Goal: Task Accomplishment & Management: Manage account settings

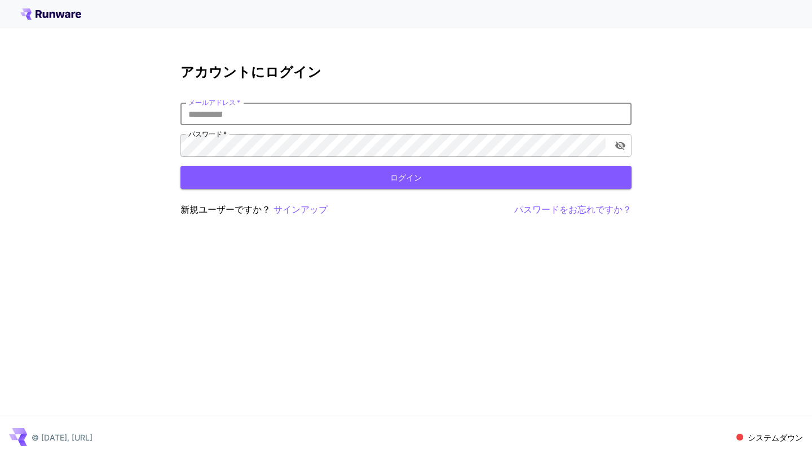
click at [337, 110] on input "メールアドレス   *" at bounding box center [405, 114] width 451 height 23
click at [328, 113] on input "メールアドレス   *" at bounding box center [405, 114] width 451 height 23
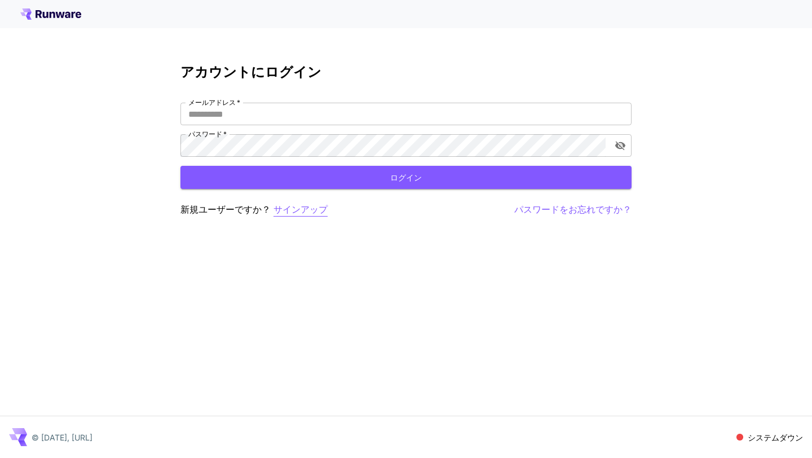
click at [296, 210] on font "サインアップ" at bounding box center [300, 208] width 54 height 11
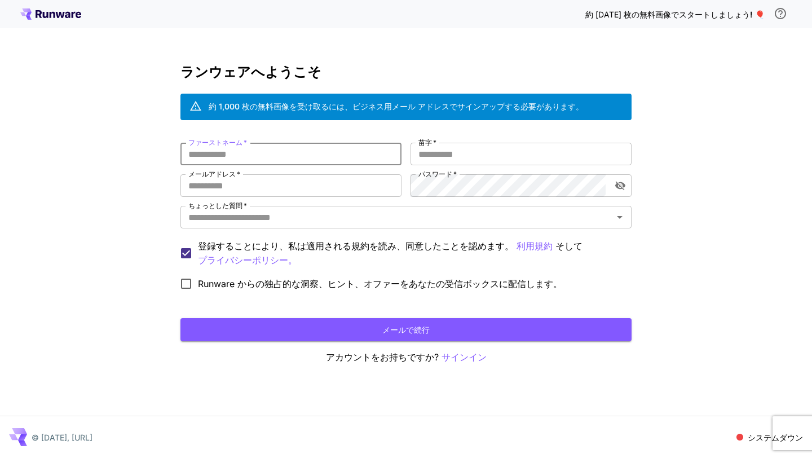
click at [344, 154] on input "ファーストネーム   *" at bounding box center [290, 154] width 221 height 23
click at [430, 156] on input "苗字   *" at bounding box center [520, 154] width 221 height 23
click at [343, 157] on input "ファーストネーム   *" at bounding box center [290, 154] width 221 height 23
click at [466, 152] on input "苗字   *" at bounding box center [520, 154] width 221 height 23
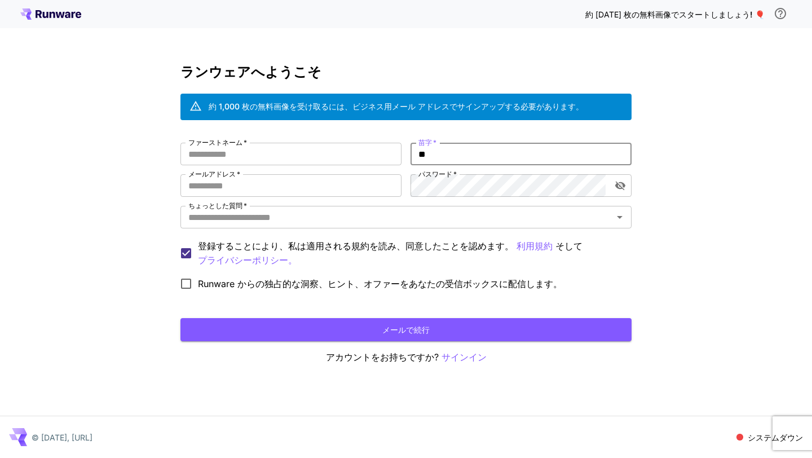
type input "*"
type input "****"
click at [352, 156] on input "ファーストネーム   *" at bounding box center [290, 154] width 221 height 23
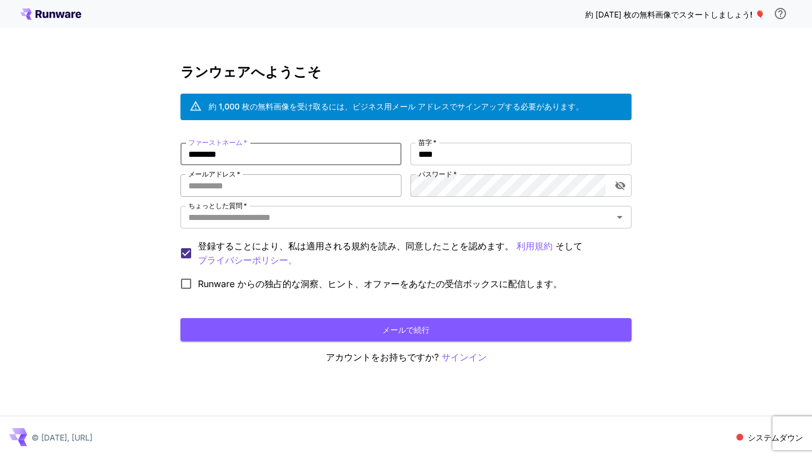
type input "********"
click at [347, 188] on input "メールアドレス   *" at bounding box center [290, 185] width 221 height 23
click at [337, 176] on input "メールアドレス   *" at bounding box center [290, 185] width 221 height 23
type input "**********"
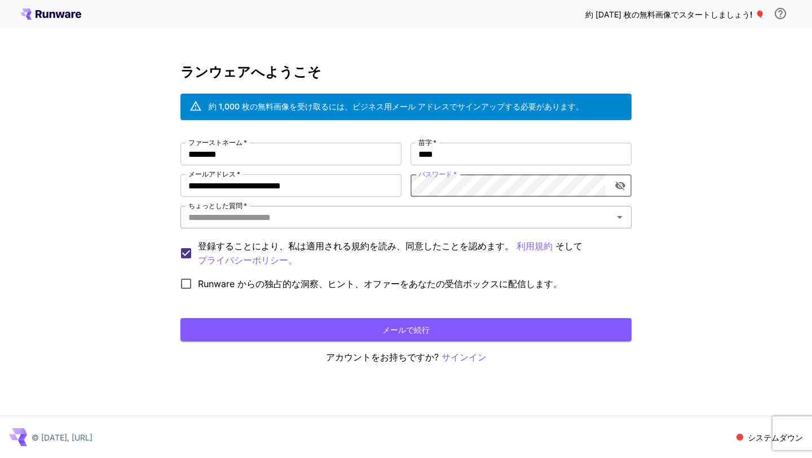
click at [457, 227] on div "ちょっとした質問   *" at bounding box center [405, 217] width 451 height 23
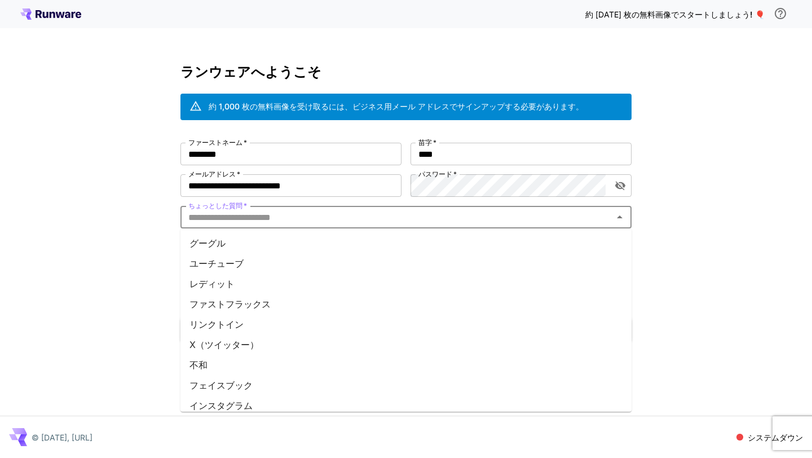
click at [379, 246] on li "グーグル" at bounding box center [405, 243] width 451 height 20
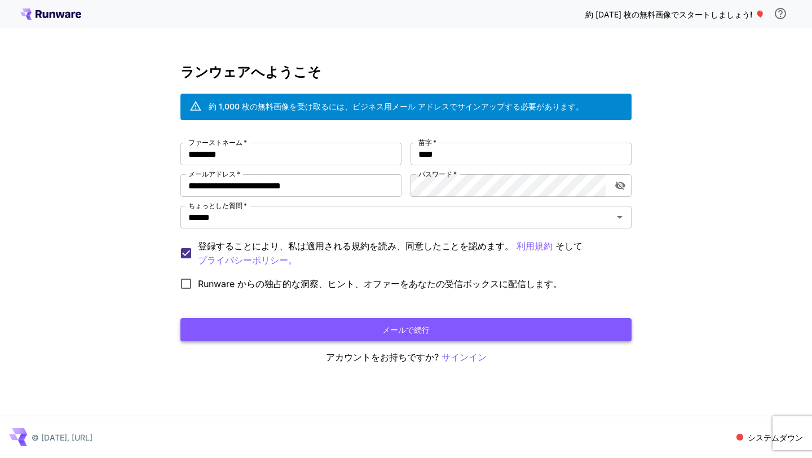
click at [261, 321] on button "メールで続行" at bounding box center [405, 329] width 451 height 23
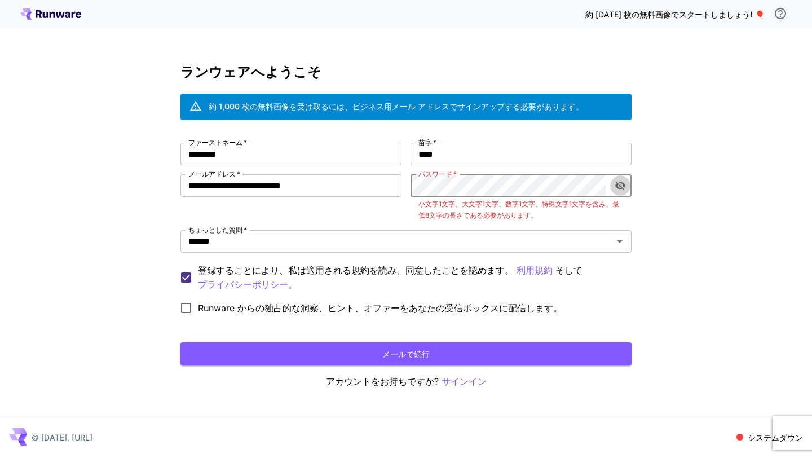
click at [621, 183] on icon "パスワードの表示を切り替える" at bounding box center [619, 185] width 11 height 11
click at [392, 358] on font "メールで続行" at bounding box center [405, 354] width 47 height 14
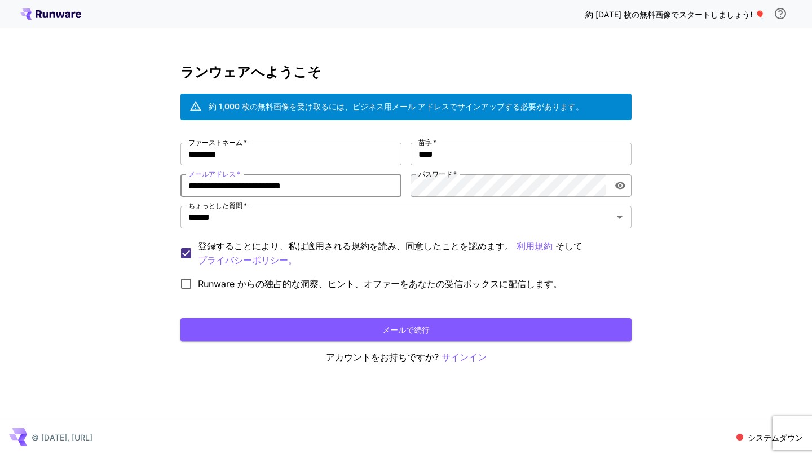
click at [486, 192] on div "**********" at bounding box center [405, 219] width 451 height 153
click at [680, 229] on div "**********" at bounding box center [406, 229] width 812 height 458
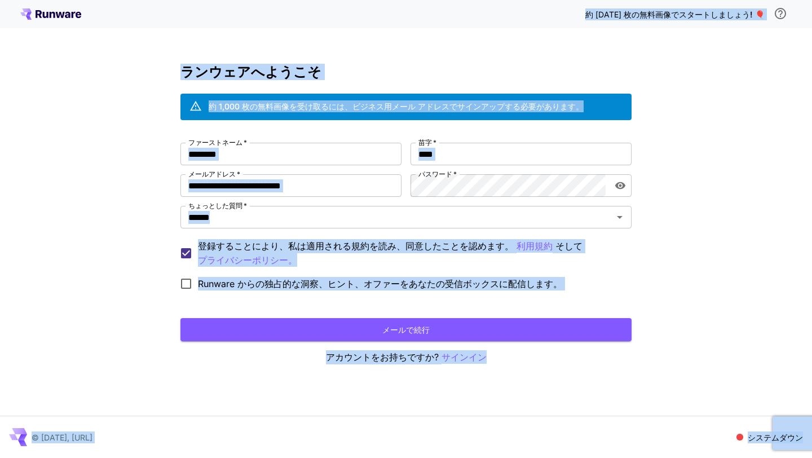
copy body "約 1000 枚の無料画像でスタートしましょう ! 🎈 ランウェアへようこそ 約 1,000 枚の無料画像を受け取るには、ビジネス用メール アドレスでサインア…"
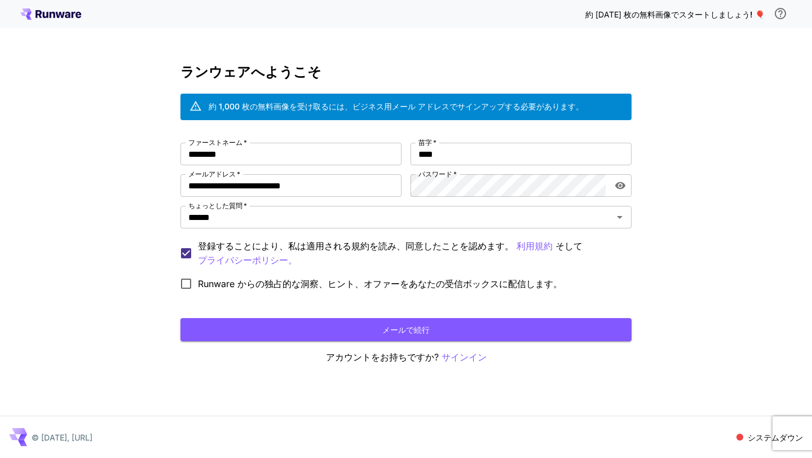
click at [647, 246] on div "**********" at bounding box center [406, 229] width 812 height 458
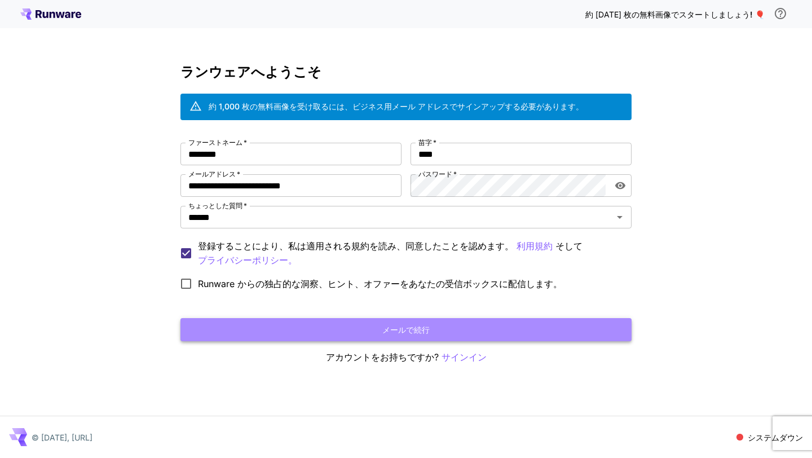
click at [524, 323] on button "メールで続行" at bounding box center [405, 329] width 451 height 23
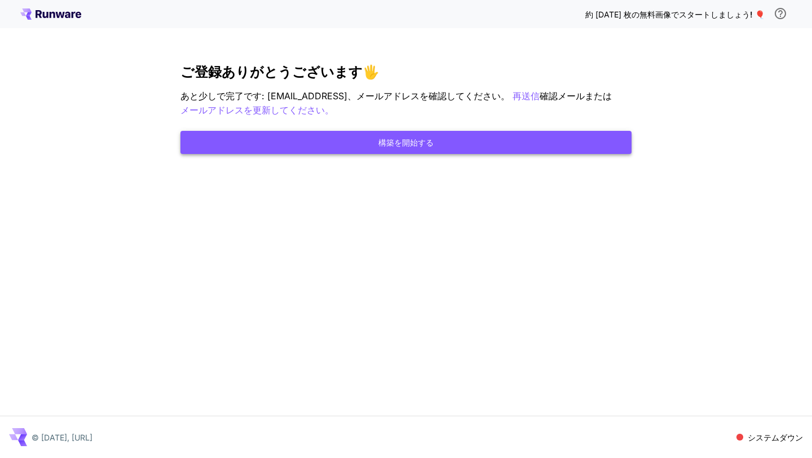
click at [546, 144] on button "構築を開始する" at bounding box center [405, 142] width 451 height 23
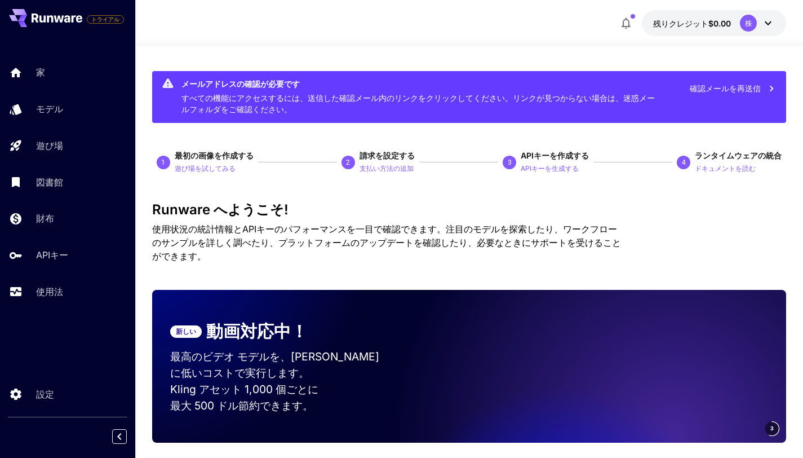
click at [768, 21] on icon at bounding box center [769, 23] width 14 height 14
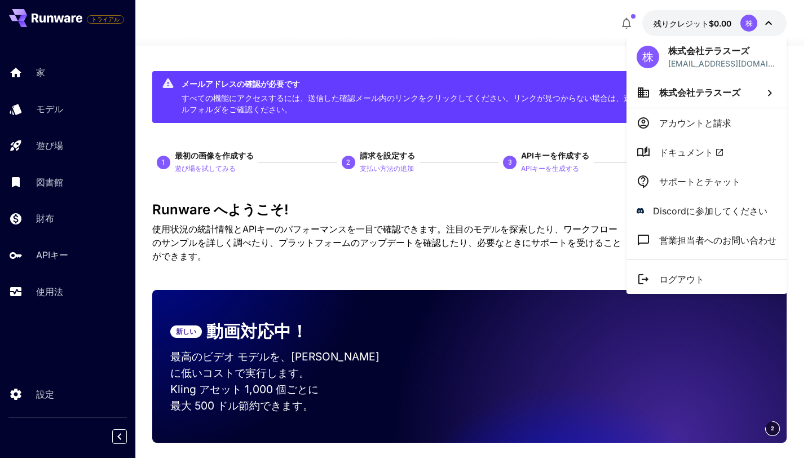
click at [768, 21] on div at bounding box center [406, 229] width 812 height 458
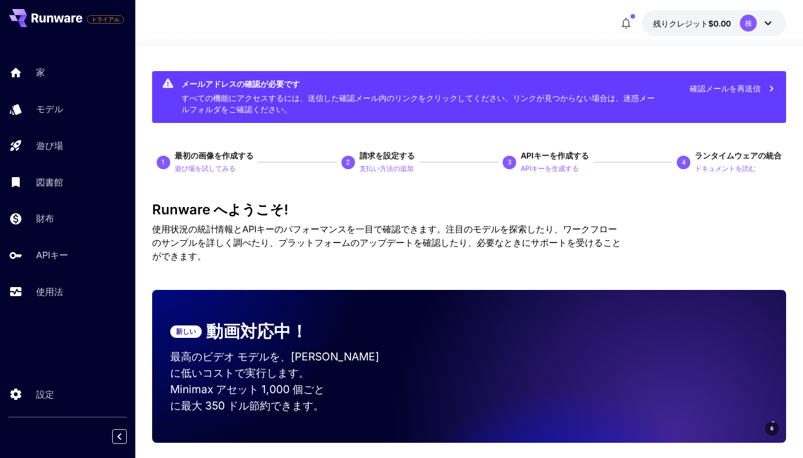
click at [631, 23] on icon "button" at bounding box center [626, 23] width 14 height 14
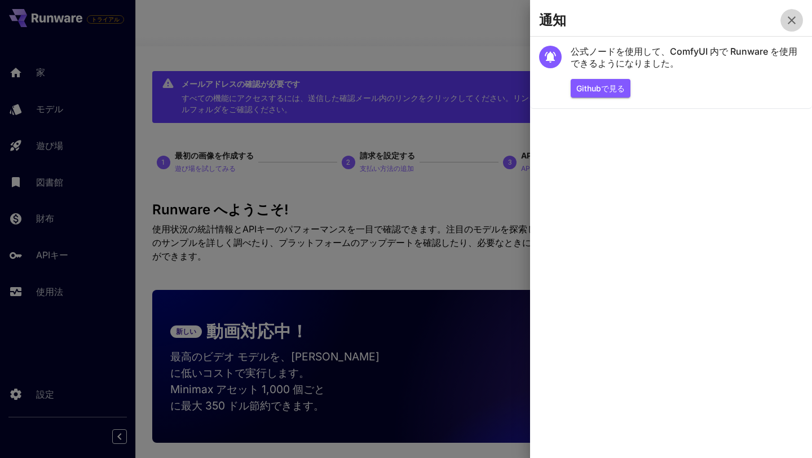
click at [788, 19] on icon "button" at bounding box center [792, 21] width 14 height 14
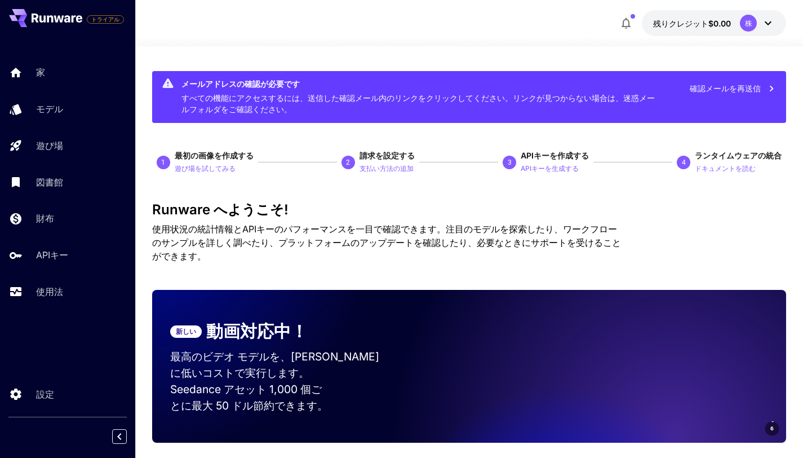
click at [169, 162] on div "1" at bounding box center [164, 163] width 14 height 14
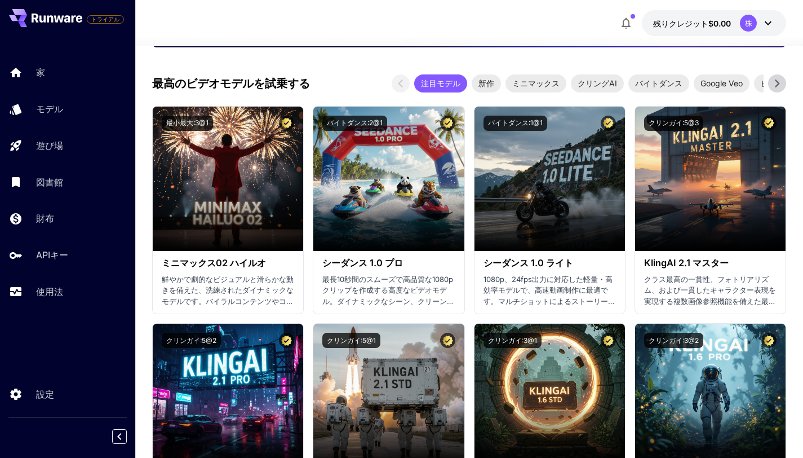
scroll to position [400, 0]
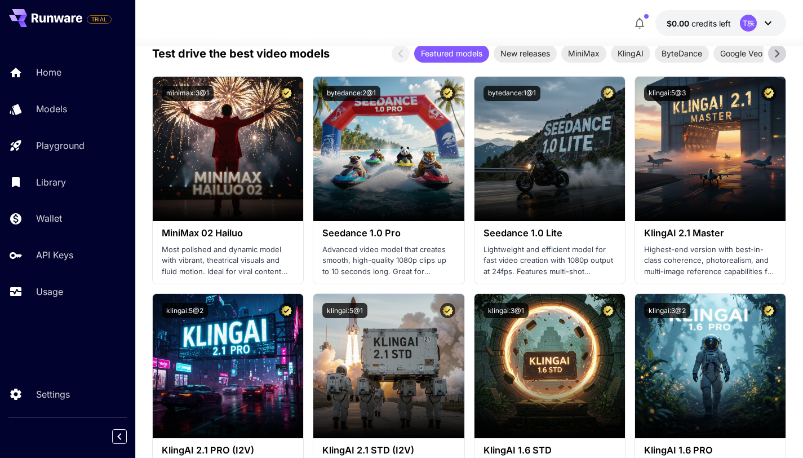
click at [396, 15] on div "$0.00 credits left T株" at bounding box center [469, 23] width 635 height 26
click at [395, 32] on div "$0.00 credits left T株" at bounding box center [469, 23] width 635 height 26
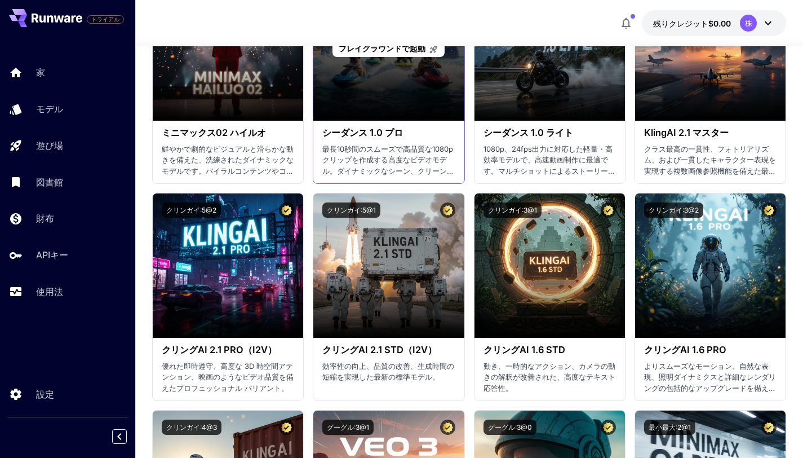
scroll to position [603, 0]
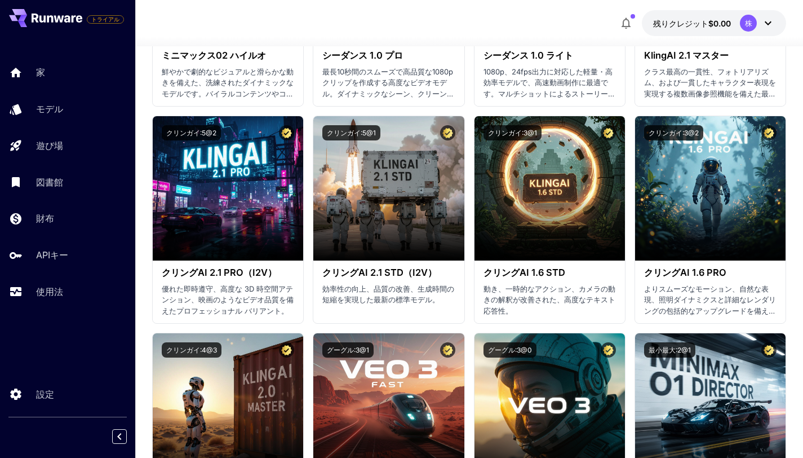
click at [383, 33] on div at bounding box center [469, 40] width 668 height 14
click at [218, 290] on font "優れた即時遵守、高度な 3D 時空間アテンション、映画のようなビデオ品質を備えたプロフェッショナル バリアント。" at bounding box center [228, 299] width 132 height 31
click at [242, 301] on font "優れた即時遵守、高度な 3D 時空間アテンション、映画のようなビデオ品質を備えたプロフェッショナル バリアント。" at bounding box center [228, 299] width 132 height 31
click at [209, 274] on font "クリングAI 2.1 PRO（I2V）" at bounding box center [219, 272] width 115 height 11
click at [195, 267] on font "クリングAI 2.1 PRO（I2V）" at bounding box center [219, 272] width 115 height 11
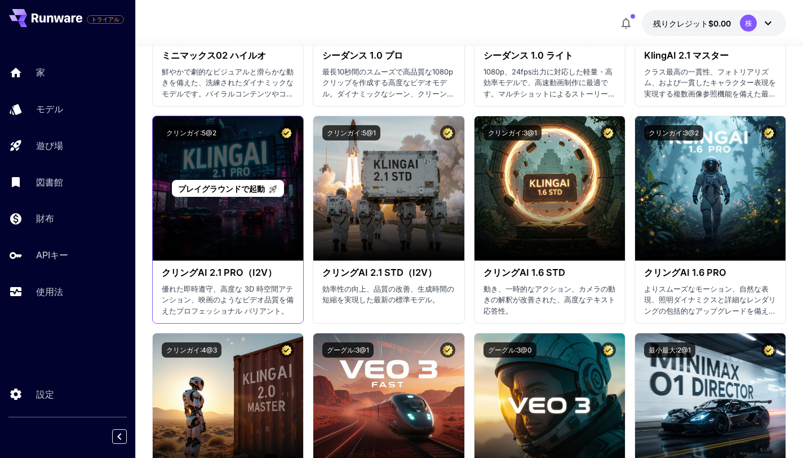
click at [237, 210] on div "プレイグラウンドで起動" at bounding box center [228, 188] width 151 height 144
click at [214, 224] on div "プレイグラウンドで起動" at bounding box center [228, 188] width 151 height 144
click at [237, 185] on font "プレイグラウンドで起動" at bounding box center [221, 189] width 87 height 10
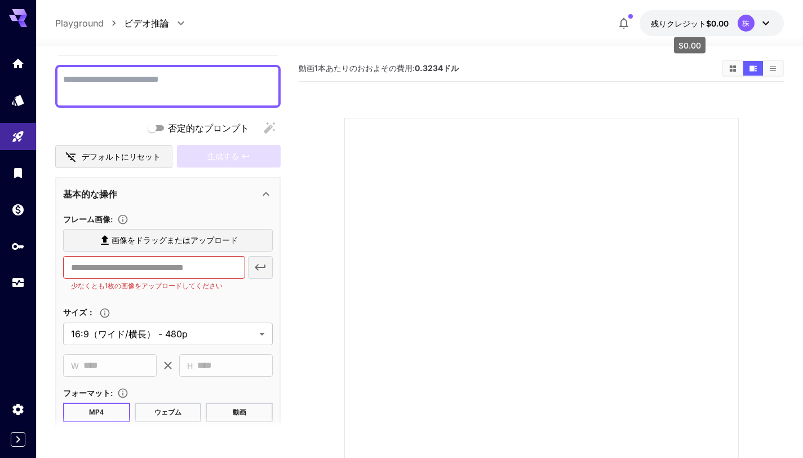
click at [691, 23] on font "残りクレジット" at bounding box center [678, 24] width 55 height 10
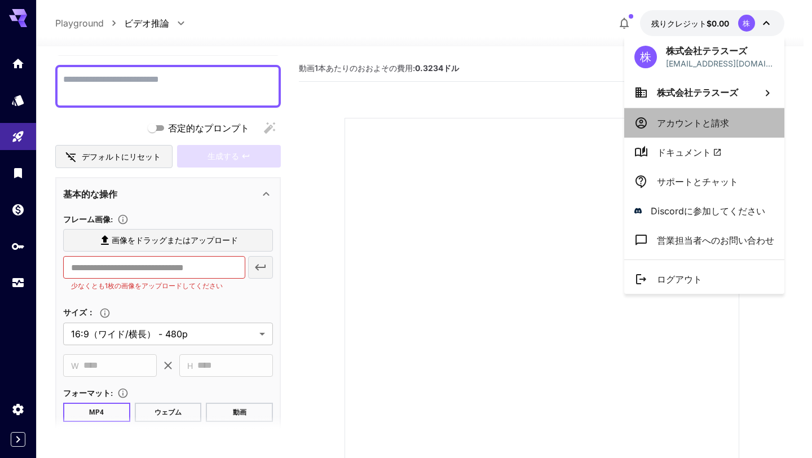
click at [723, 119] on font "アカウントと請求" at bounding box center [693, 122] width 72 height 11
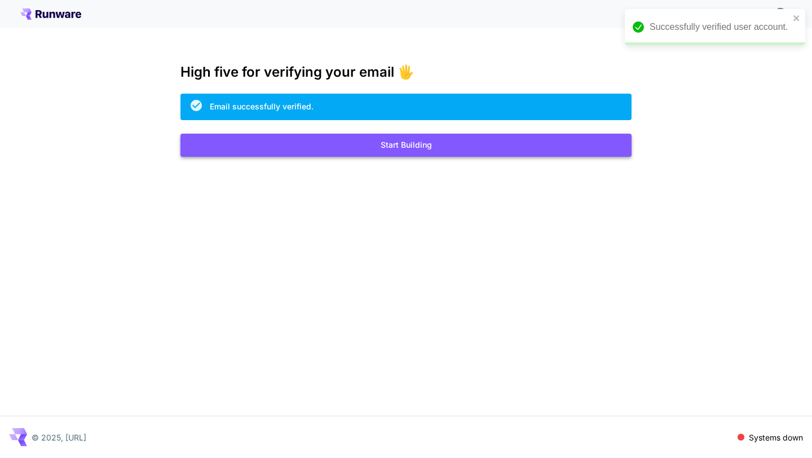
click at [422, 154] on button "Start Building" at bounding box center [405, 145] width 451 height 23
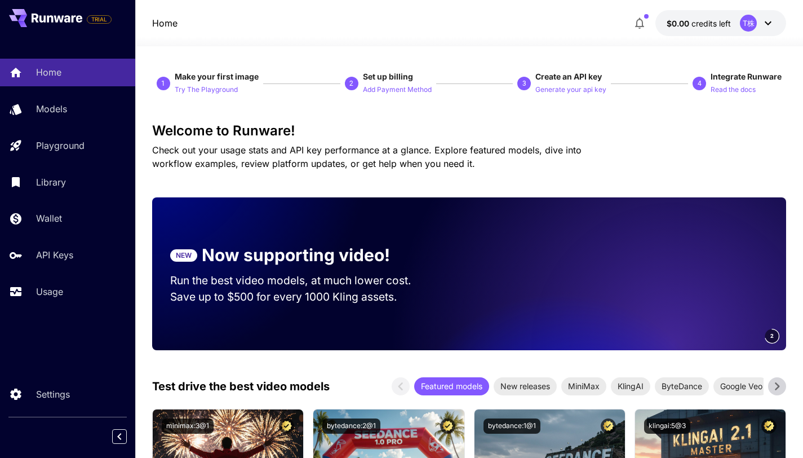
click at [647, 19] on button "button" at bounding box center [639, 23] width 23 height 23
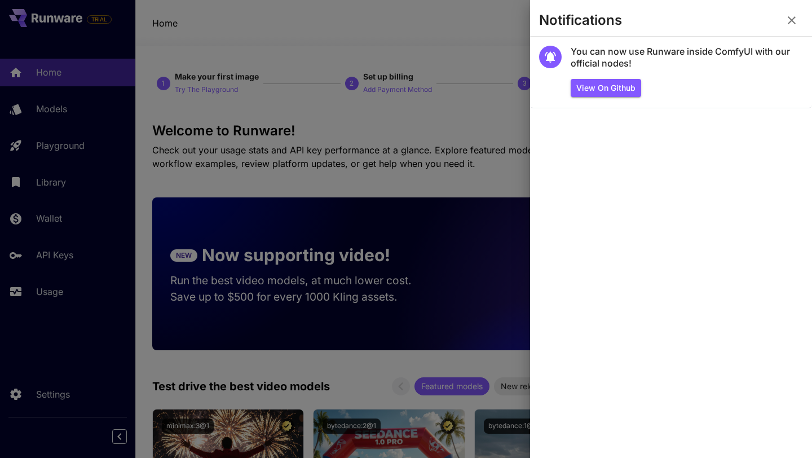
click at [785, 23] on icon "button" at bounding box center [792, 21] width 14 height 14
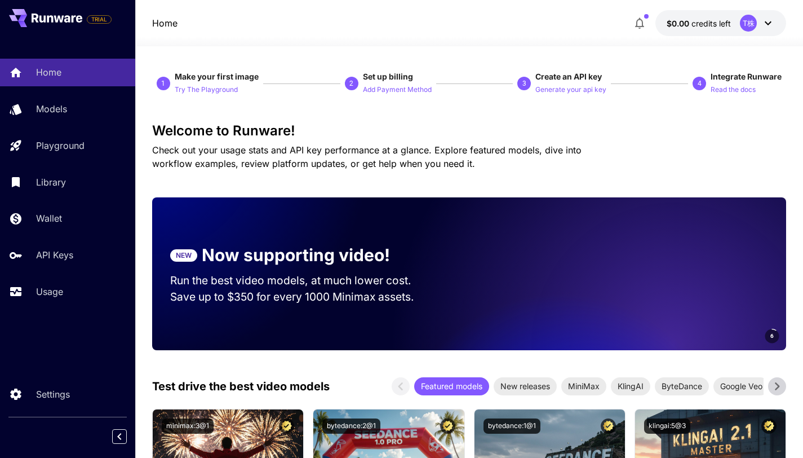
click at [764, 21] on icon at bounding box center [769, 23] width 14 height 14
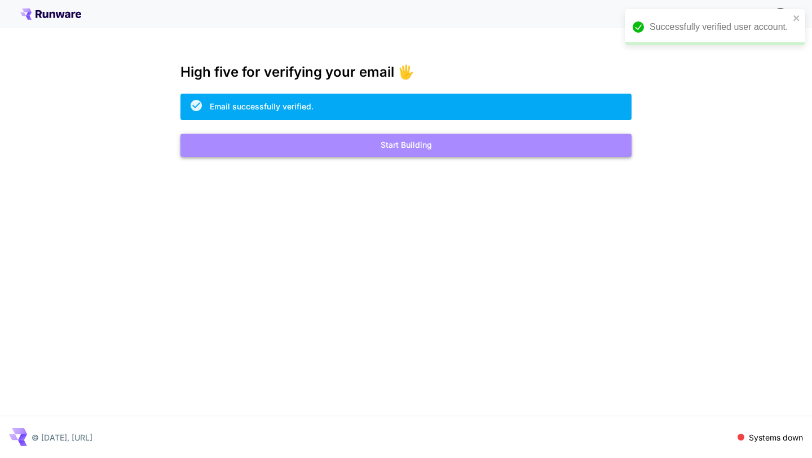
click at [562, 143] on button "Start Building" at bounding box center [405, 145] width 451 height 23
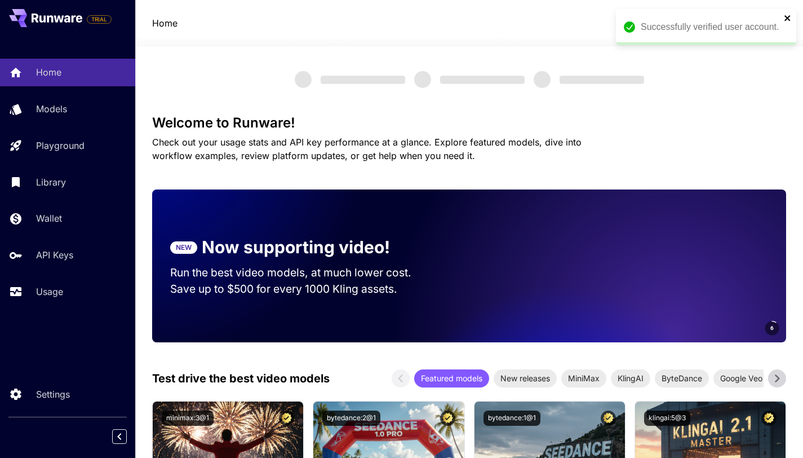
click at [791, 15] on icon "close" at bounding box center [788, 18] width 8 height 9
click at [776, 22] on button "$0.05 credits left T株" at bounding box center [721, 23] width 131 height 26
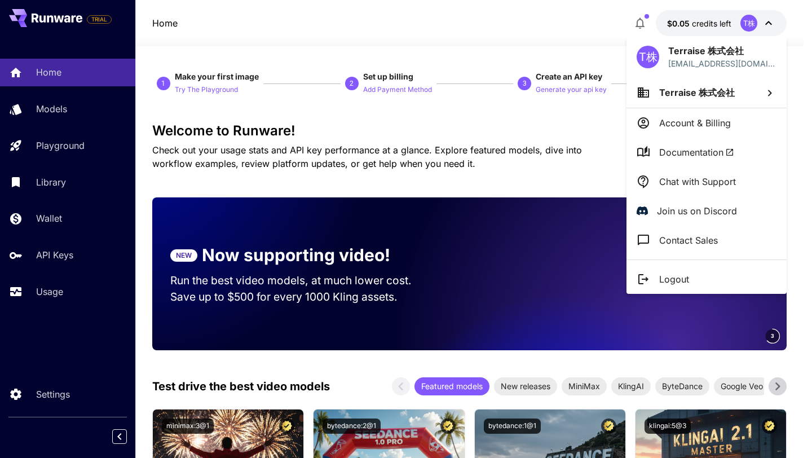
click at [700, 119] on p "Account & Billing" at bounding box center [695, 123] width 72 height 14
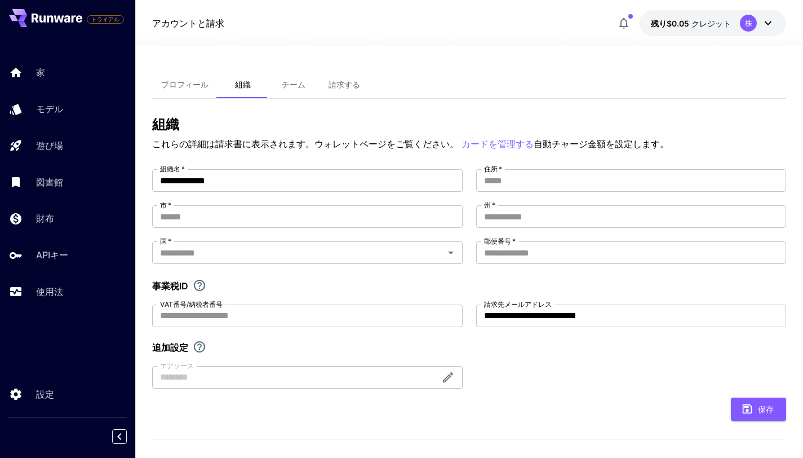
click at [473, 85] on div "プロフィール 組織 チーム 請求する" at bounding box center [469, 85] width 635 height 28
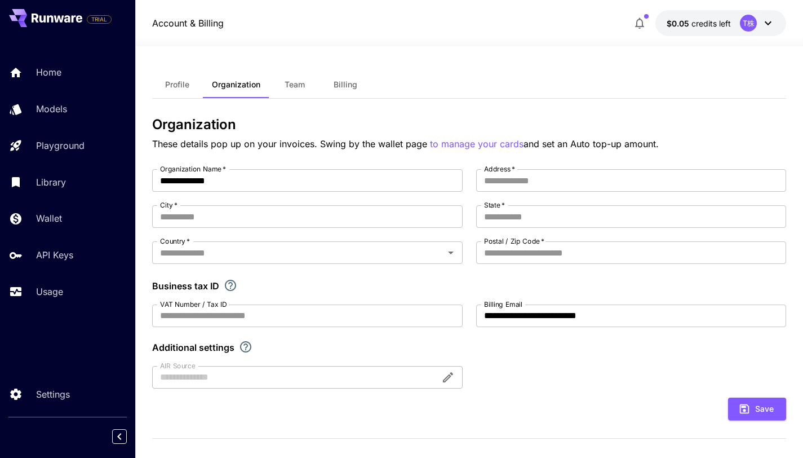
click at [183, 86] on span "Profile" at bounding box center [177, 84] width 24 height 10
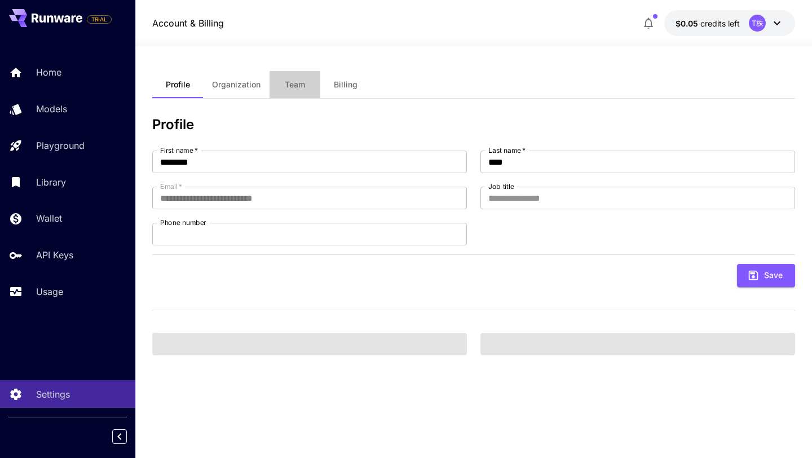
click at [275, 79] on button "Team" at bounding box center [294, 84] width 51 height 27
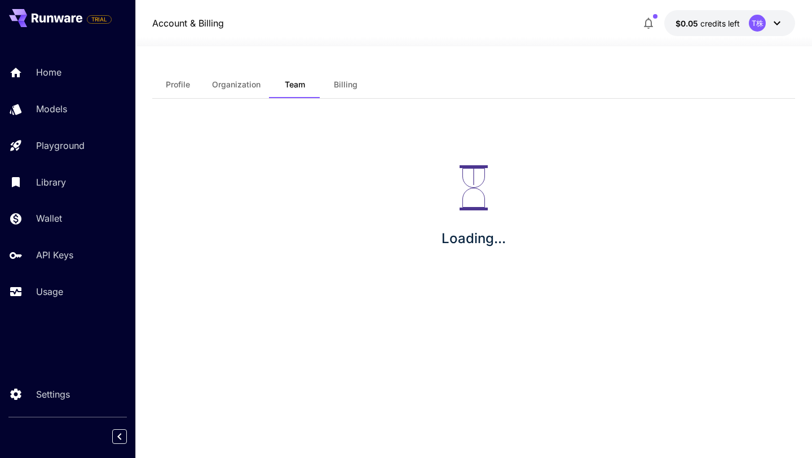
click at [245, 84] on span "Organization" at bounding box center [236, 84] width 48 height 10
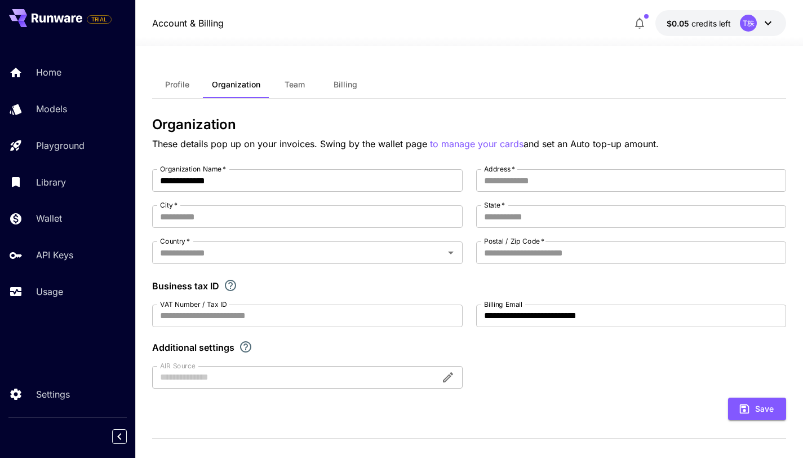
click at [303, 85] on span "Team" at bounding box center [295, 84] width 20 height 10
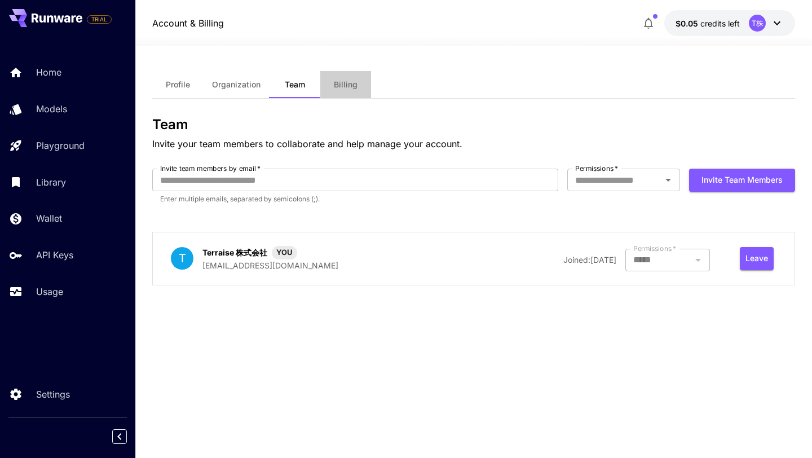
click at [339, 85] on span "Billing" at bounding box center [346, 84] width 24 height 10
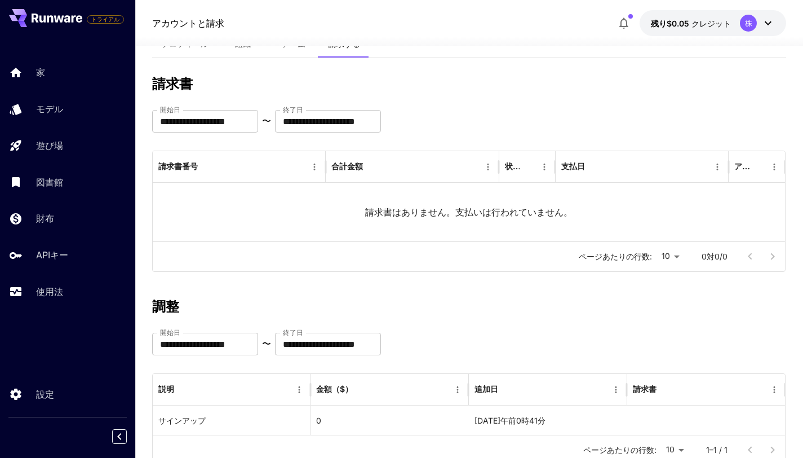
scroll to position [39, 0]
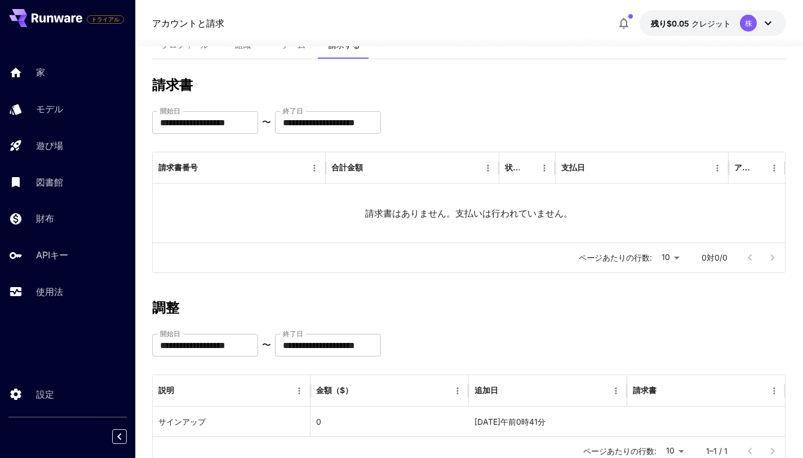
click at [622, 29] on icon "button" at bounding box center [624, 23] width 14 height 14
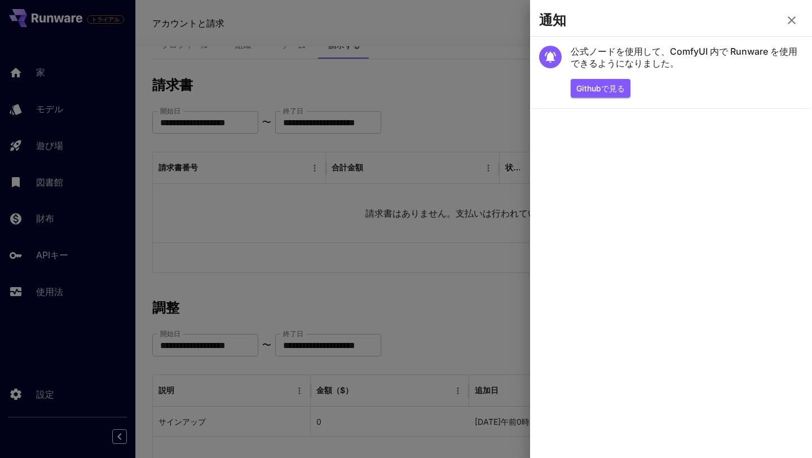
click at [793, 23] on icon "button" at bounding box center [792, 21] width 14 height 14
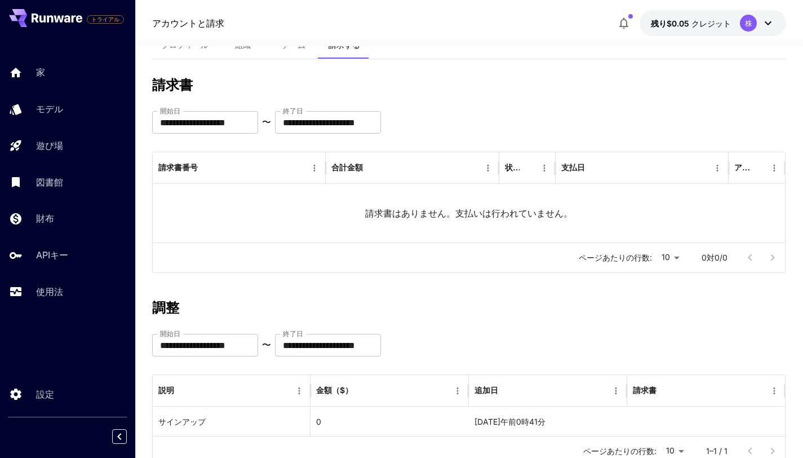
scroll to position [0, 0]
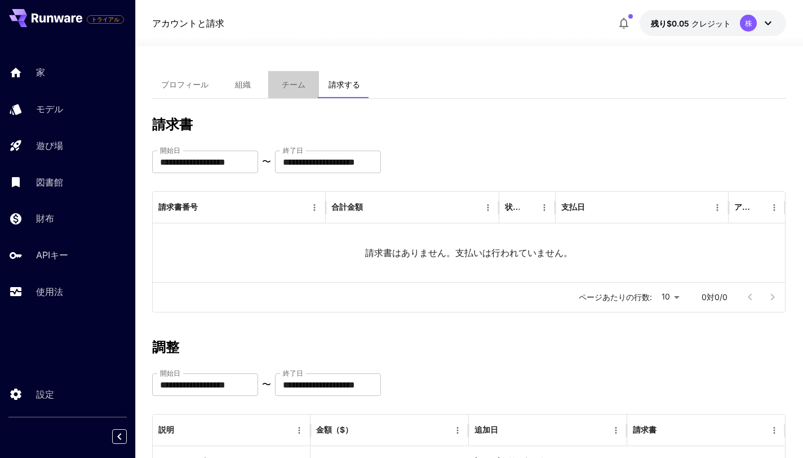
click at [288, 84] on font "チーム" at bounding box center [294, 84] width 24 height 10
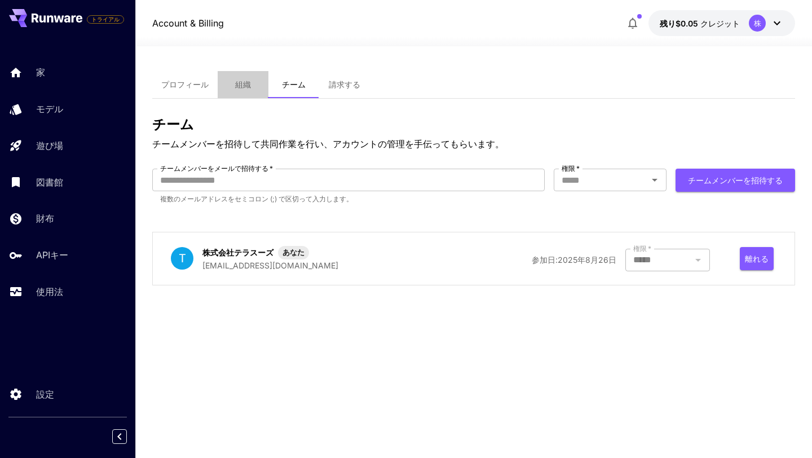
click at [238, 83] on font "組織" at bounding box center [243, 84] width 16 height 10
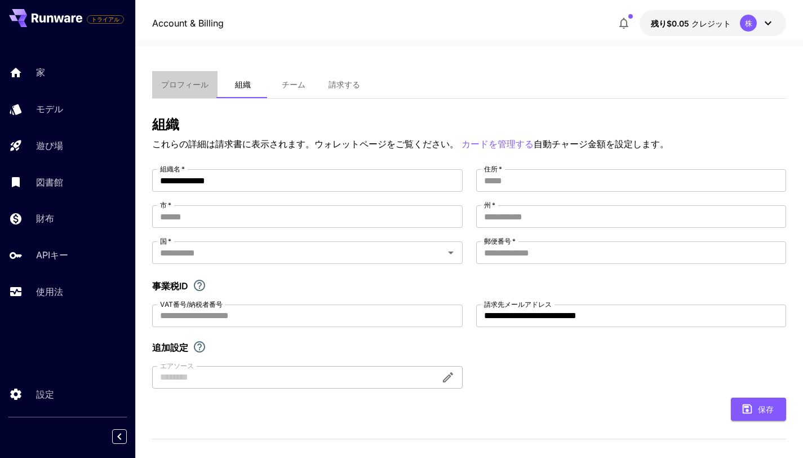
click at [193, 84] on font "プロフィール" at bounding box center [184, 84] width 47 height 10
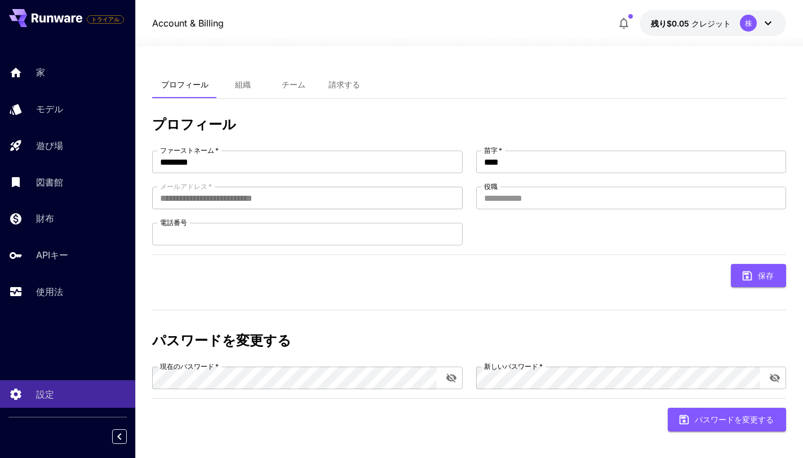
click at [237, 85] on font "組織" at bounding box center [243, 84] width 16 height 10
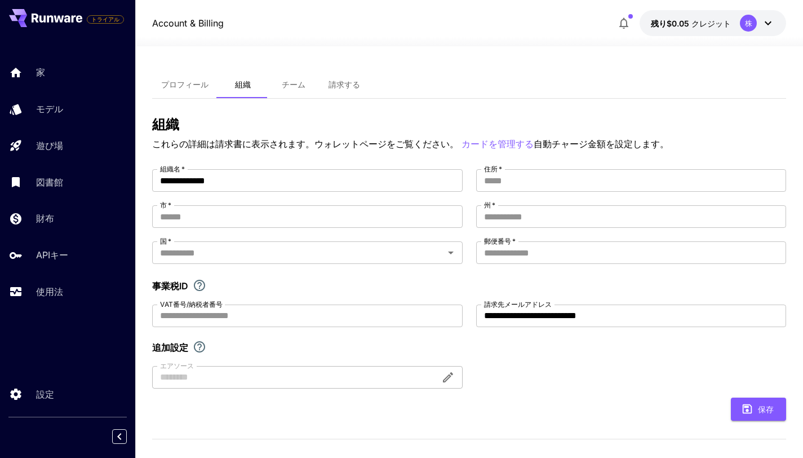
click at [764, 23] on icon at bounding box center [769, 23] width 14 height 14
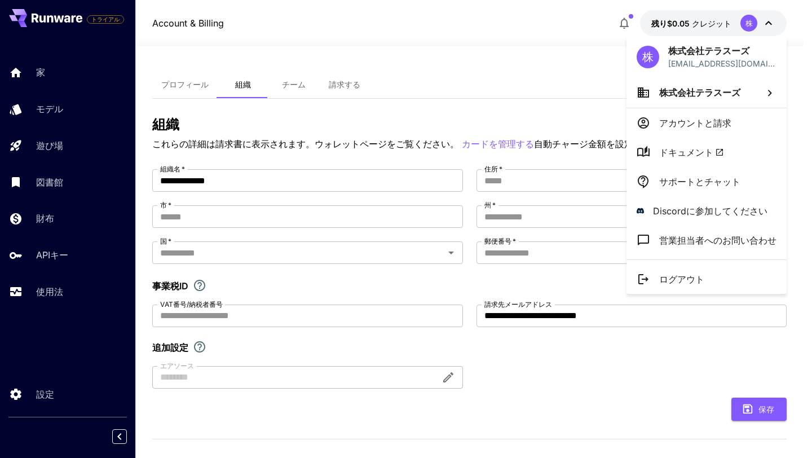
click at [767, 90] on icon at bounding box center [770, 93] width 14 height 14
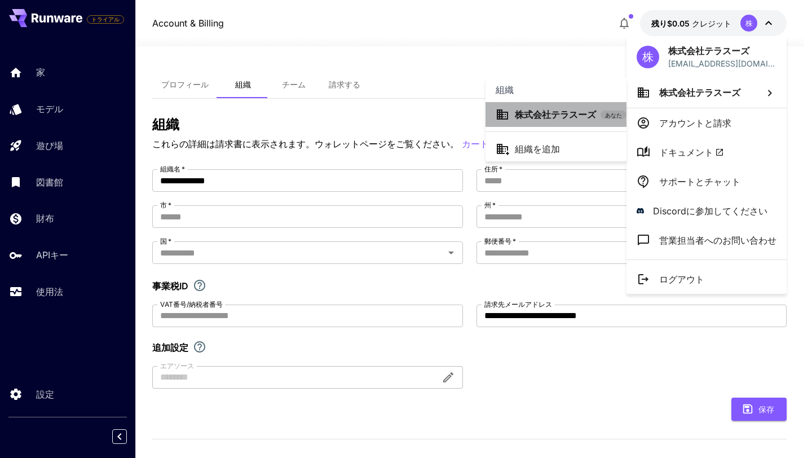
click at [584, 116] on font "株式会社テラスーズ" at bounding box center [555, 114] width 81 height 11
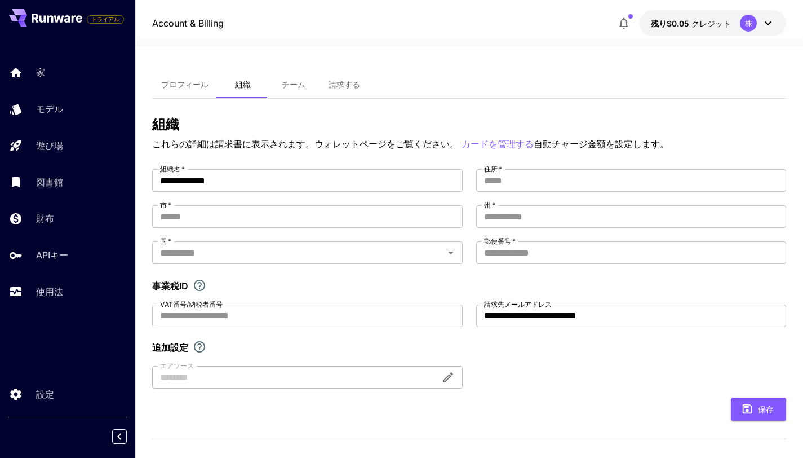
click at [767, 34] on div at bounding box center [469, 40] width 668 height 14
click at [771, 20] on icon at bounding box center [769, 23] width 14 height 14
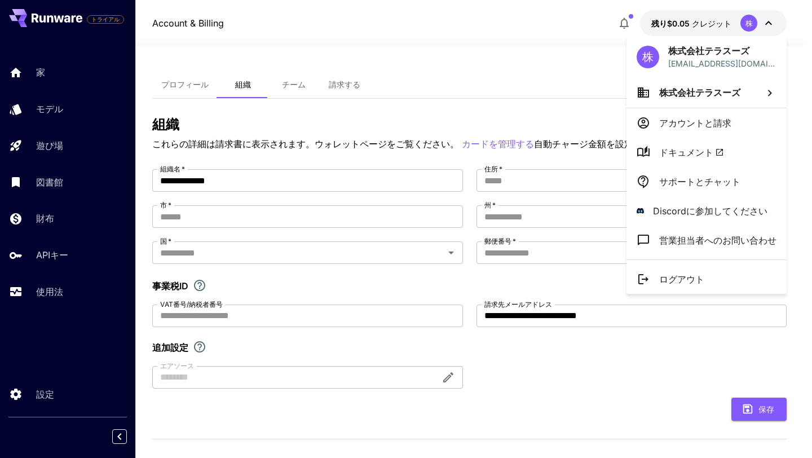
click at [685, 117] on font "アカウントと請求" at bounding box center [695, 122] width 72 height 11
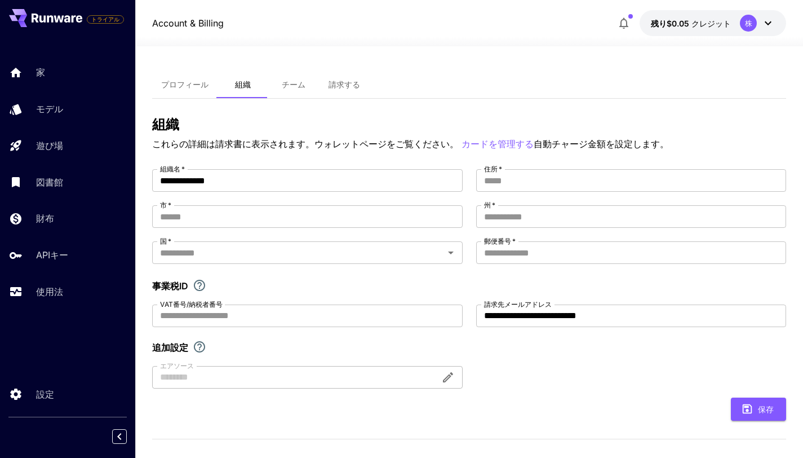
click at [330, 91] on button "請求する" at bounding box center [344, 84] width 51 height 27
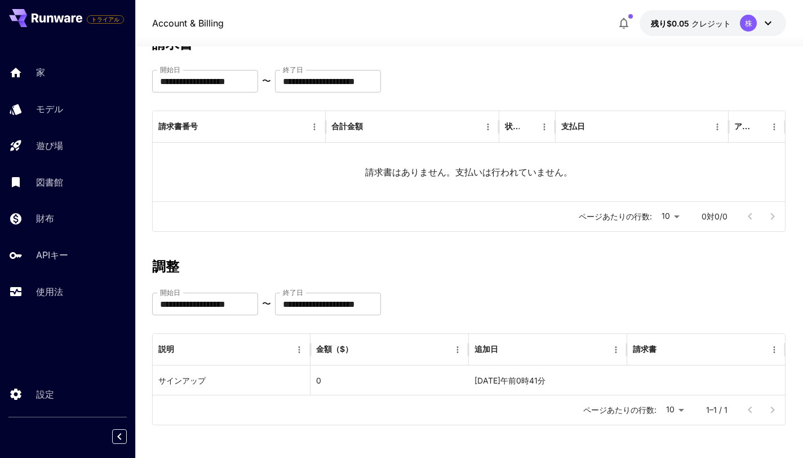
scroll to position [82, 0]
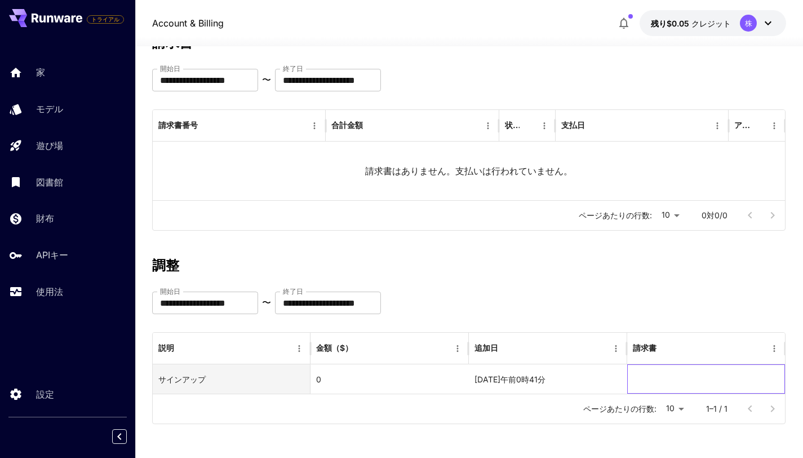
click at [657, 372] on div at bounding box center [706, 378] width 158 height 29
click at [648, 378] on div at bounding box center [706, 378] width 158 height 29
click at [586, 379] on div "2025年8月26日午前0時41分" at bounding box center [548, 378] width 158 height 29
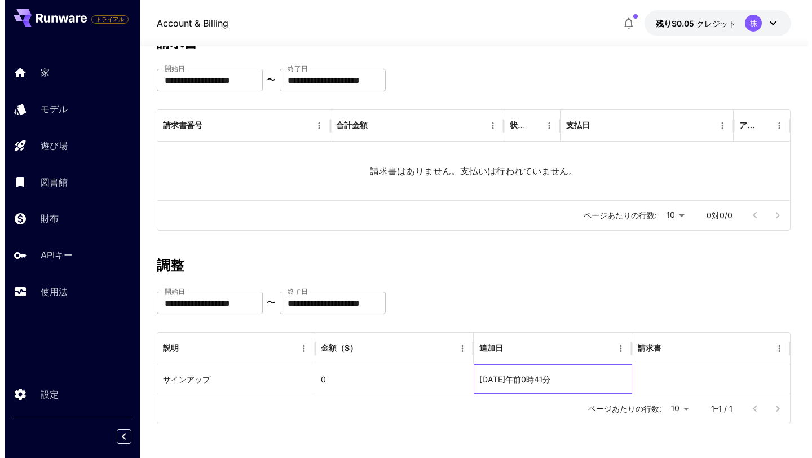
scroll to position [0, 0]
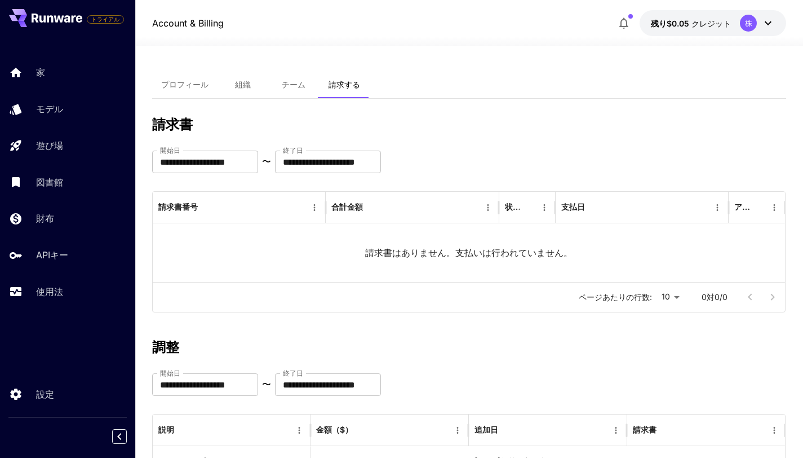
click at [673, 24] on font "残り$0.05" at bounding box center [670, 24] width 38 height 10
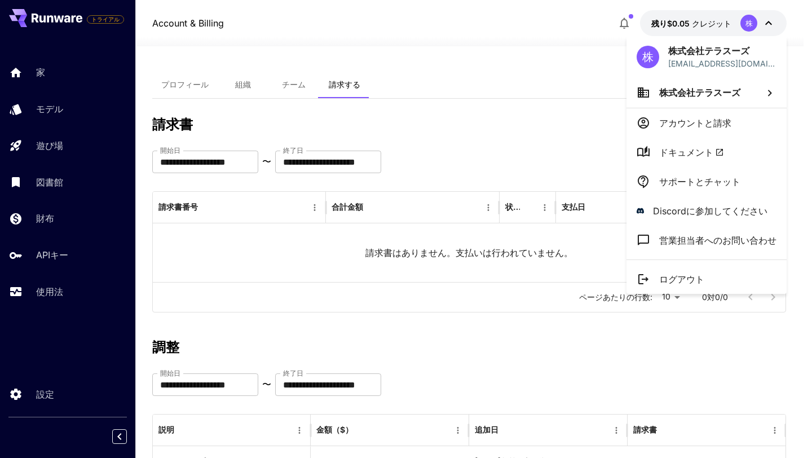
click at [675, 30] on div at bounding box center [406, 229] width 812 height 458
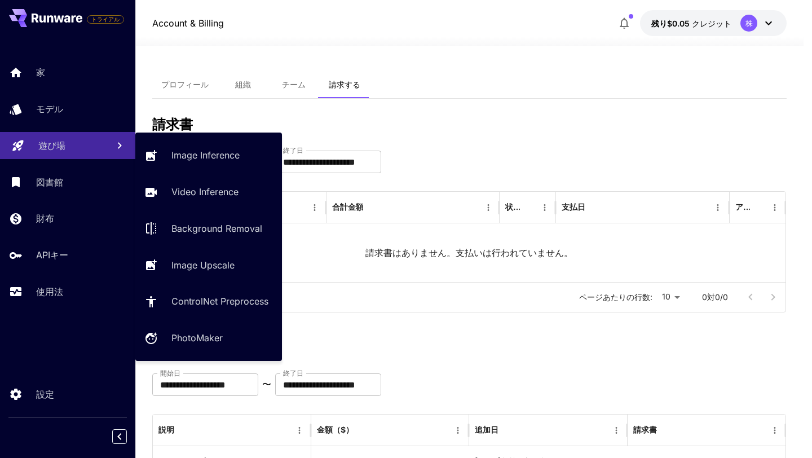
click at [40, 146] on font "遊び場" at bounding box center [51, 145] width 27 height 11
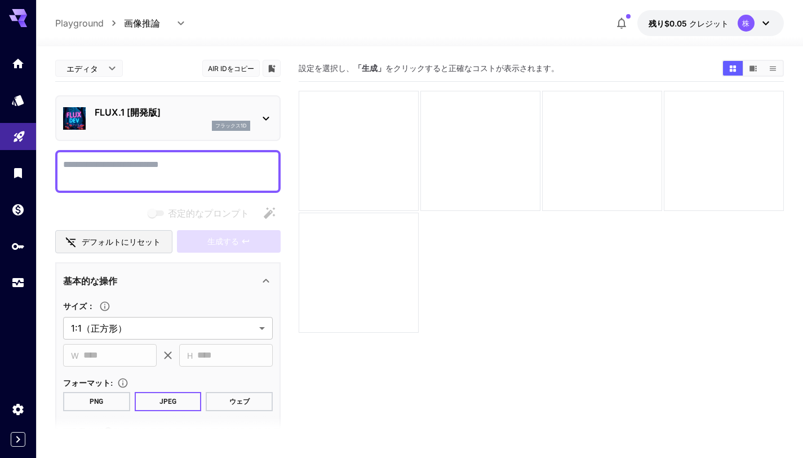
click at [276, 122] on div "FLUX.1 [開発版] フラックス1d" at bounding box center [167, 118] width 225 height 46
click at [256, 118] on div "FLUX.1 [開発版] フラックス1d" at bounding box center [168, 118] width 210 height 34
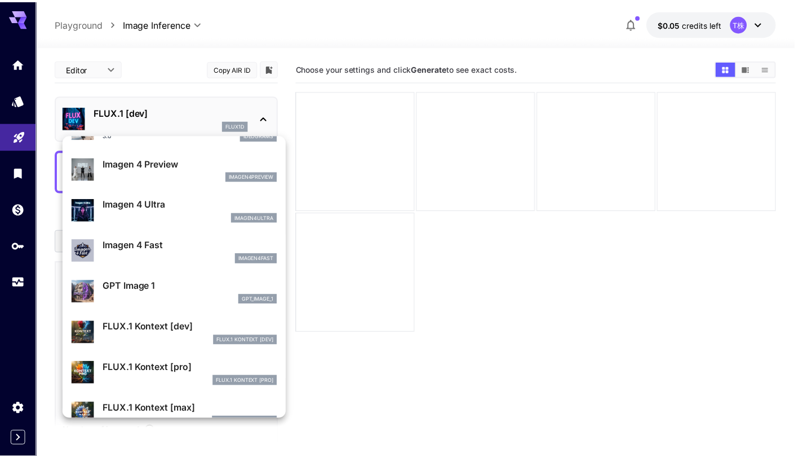
scroll to position [484, 0]
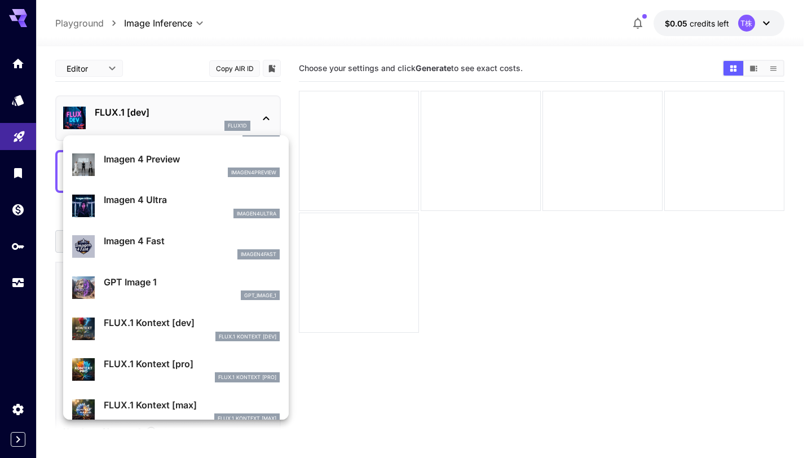
click at [23, 109] on div at bounding box center [406, 229] width 812 height 458
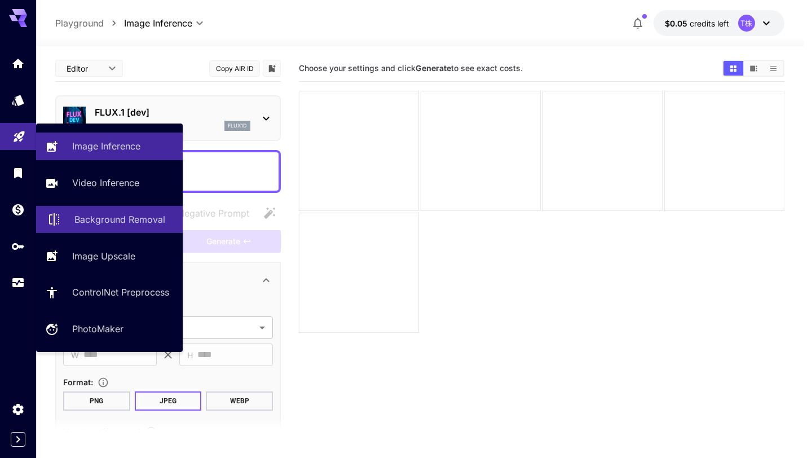
click at [112, 225] on p "Background Removal" at bounding box center [119, 220] width 91 height 14
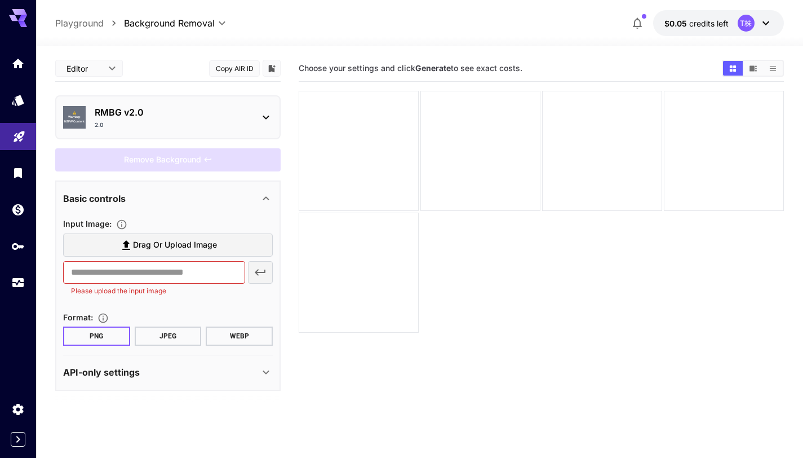
click at [249, 115] on p "RMBG v2.0" at bounding box center [173, 112] width 156 height 14
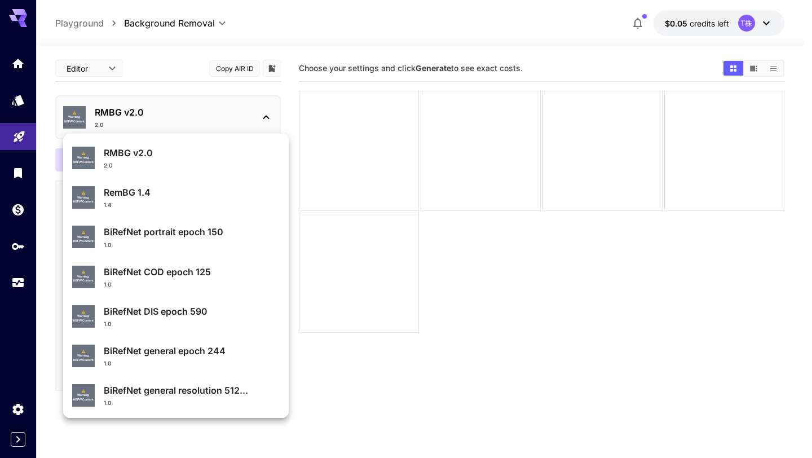
click at [15, 105] on div at bounding box center [406, 229] width 812 height 458
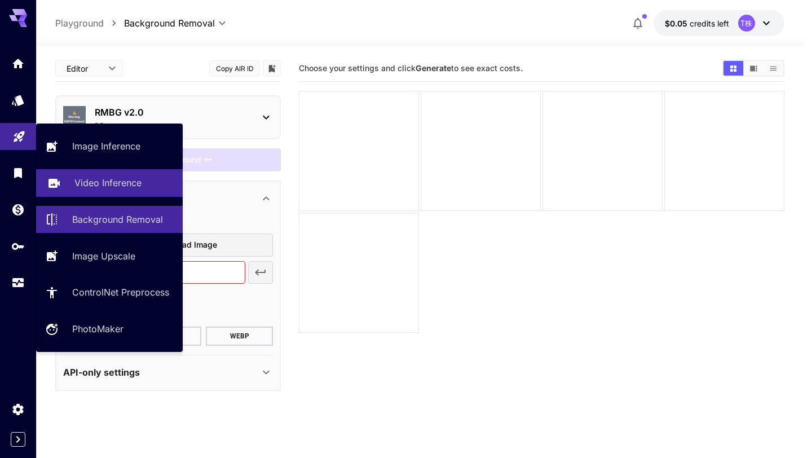
click at [134, 186] on p "Video Inference" at bounding box center [107, 183] width 67 height 14
type input "**********"
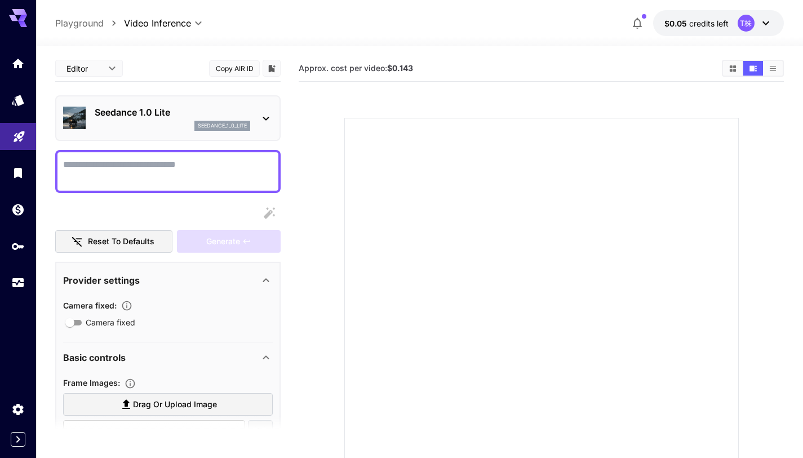
click at [399, 68] on b "$0.143" at bounding box center [400, 68] width 26 height 10
click at [405, 68] on b "$0.143" at bounding box center [400, 68] width 26 height 10
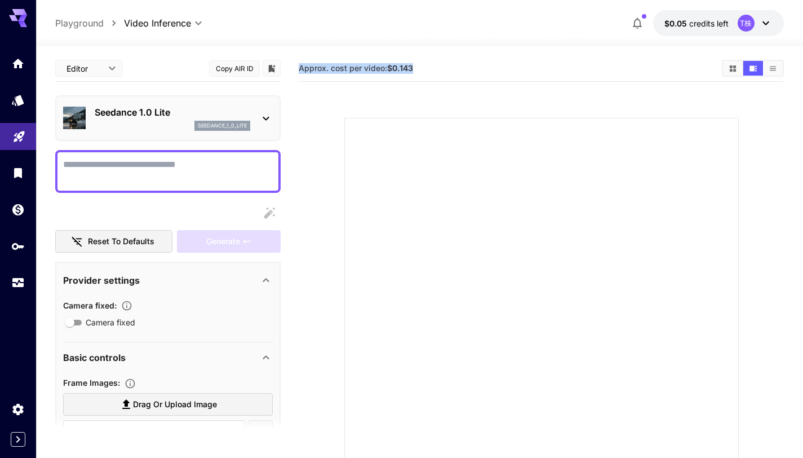
click at [405, 68] on b "$0.143" at bounding box center [400, 68] width 26 height 10
click at [420, 68] on section "Approx. cost per video: $0.143" at bounding box center [506, 68] width 414 height 11
click at [767, 21] on icon at bounding box center [766, 23] width 14 height 14
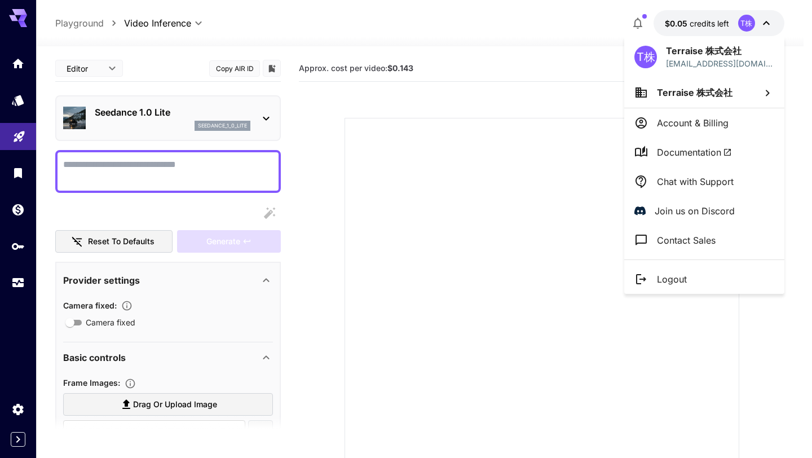
click at [19, 247] on div at bounding box center [406, 229] width 812 height 458
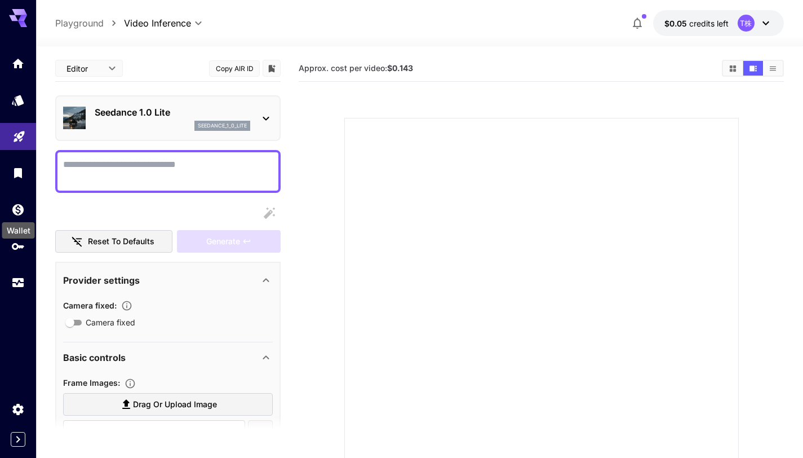
click at [15, 214] on div "Wallet" at bounding box center [18, 226] width 35 height 25
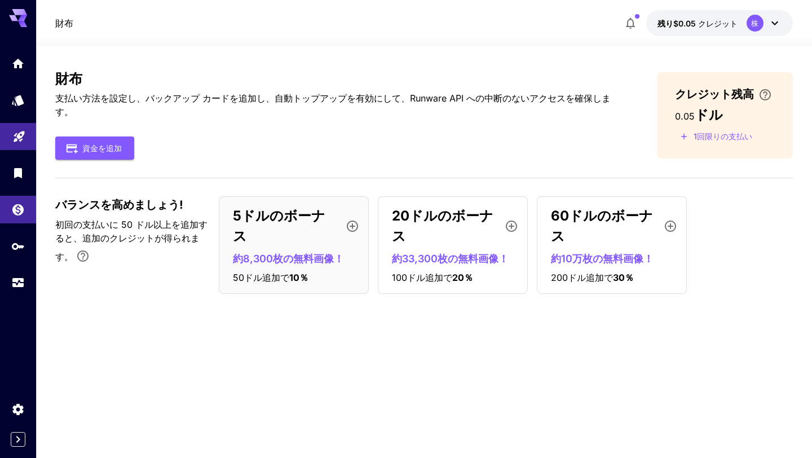
click at [360, 99] on font "支払い方法を設定し、バックアップ カードを追加し、自動トップアップを有効にして、Runware API への中断のないアクセスを確保します。" at bounding box center [332, 104] width 555 height 25
click at [114, 151] on font "資金を追加" at bounding box center [101, 148] width 39 height 10
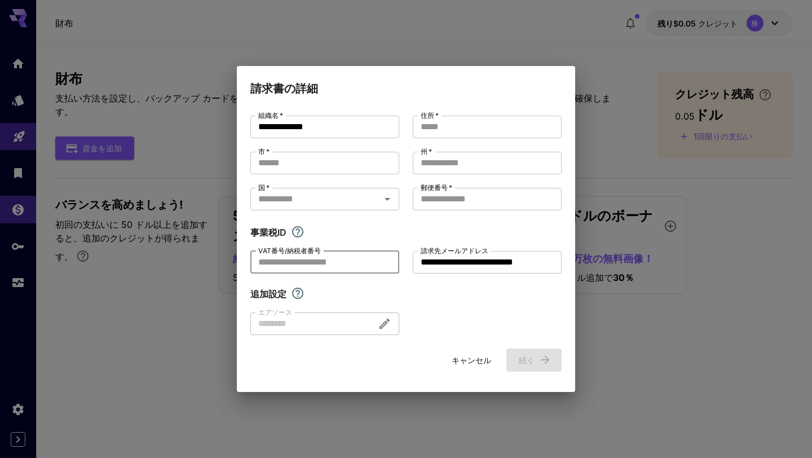
click at [331, 260] on input "VAT番号/納税者番号" at bounding box center [324, 262] width 149 height 23
click at [331, 333] on div at bounding box center [324, 323] width 149 height 23
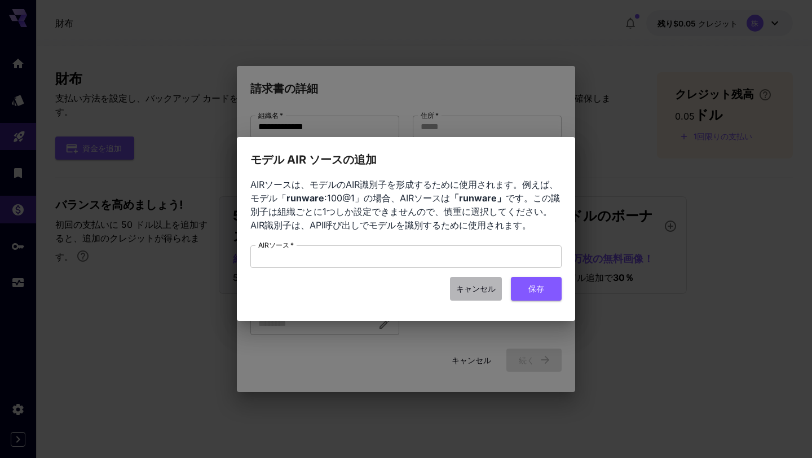
click at [465, 289] on font "キャンセル" at bounding box center [475, 289] width 39 height 10
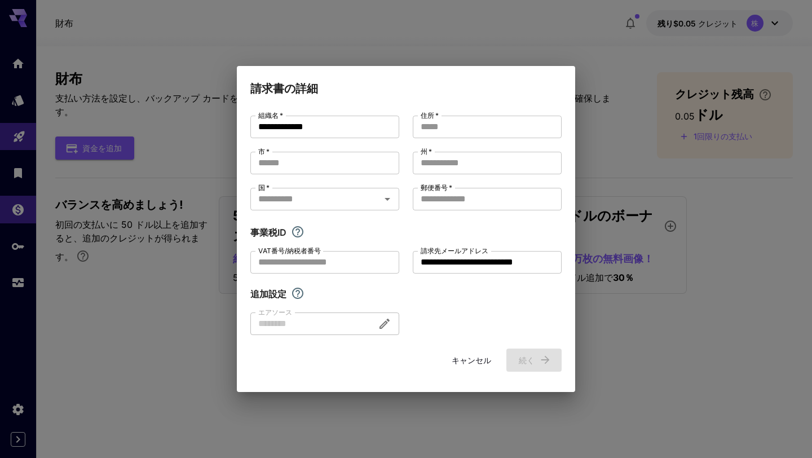
click at [469, 357] on font "キャンセル" at bounding box center [471, 360] width 39 height 10
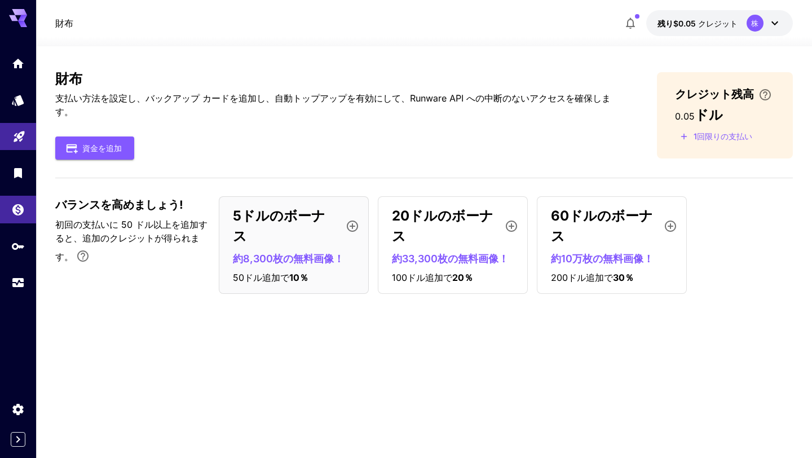
click at [353, 220] on icon "button" at bounding box center [352, 225] width 11 height 11
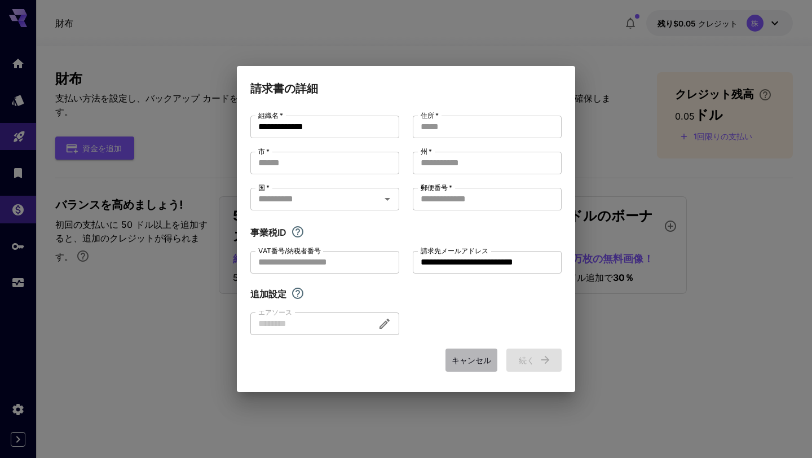
click at [464, 357] on font "キャンセル" at bounding box center [471, 360] width 39 height 10
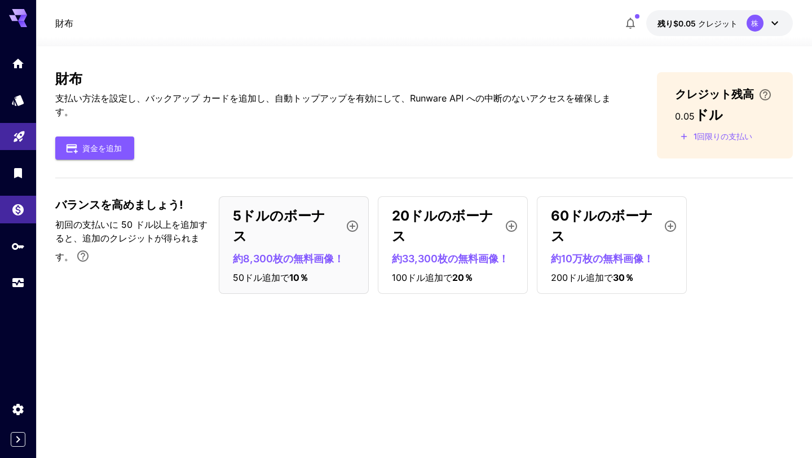
click at [275, 220] on font "5ドルのボーナス" at bounding box center [279, 225] width 92 height 37
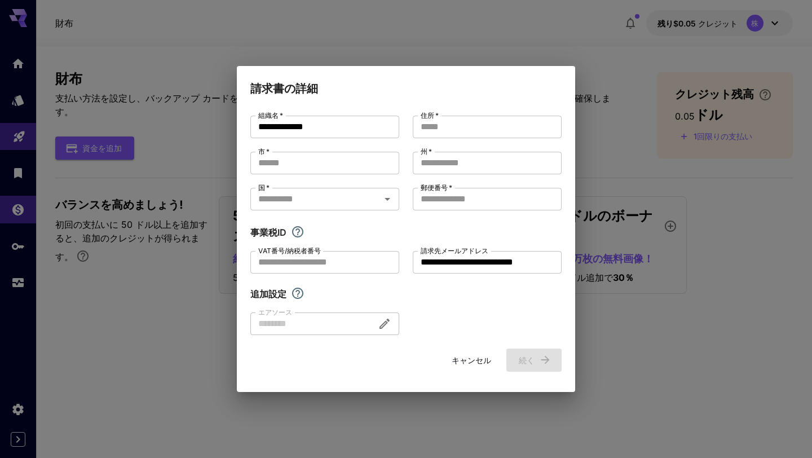
click at [460, 358] on font "キャンセル" at bounding box center [471, 360] width 39 height 10
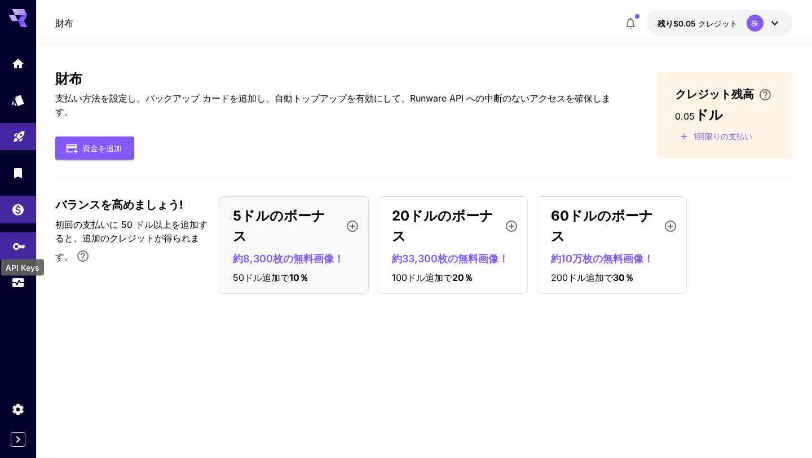
click at [23, 249] on icon "APIキー" at bounding box center [19, 243] width 14 height 14
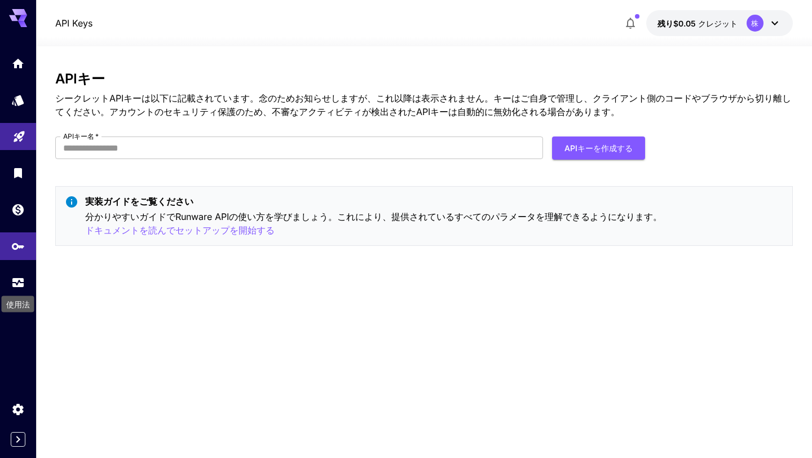
click at [19, 293] on div "使用法" at bounding box center [18, 300] width 35 height 25
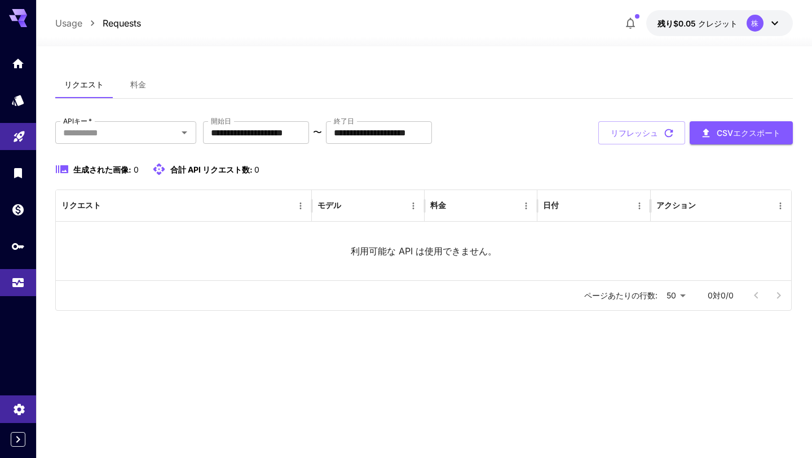
click at [19, 414] on link at bounding box center [18, 409] width 36 height 28
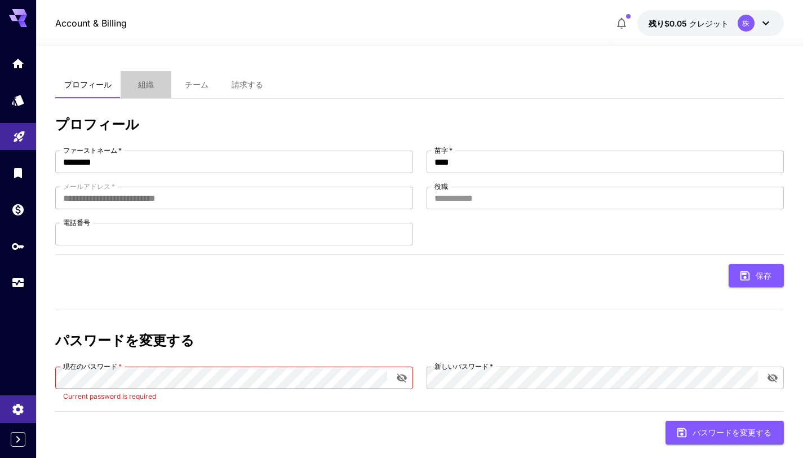
click at [143, 85] on font "組織" at bounding box center [146, 84] width 16 height 10
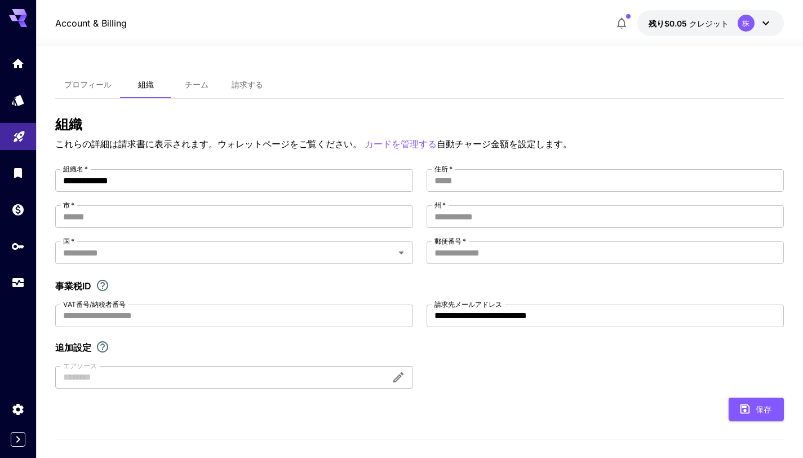
click at [202, 85] on font "チーム" at bounding box center [197, 84] width 24 height 10
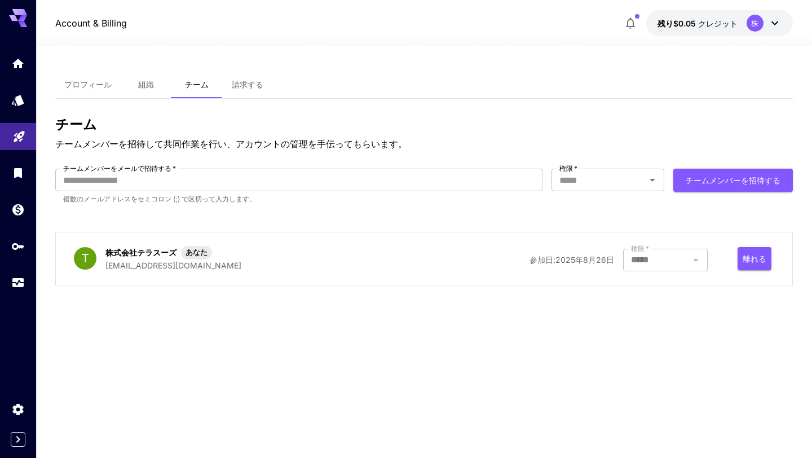
click at [243, 78] on button "請求する" at bounding box center [247, 84] width 51 height 27
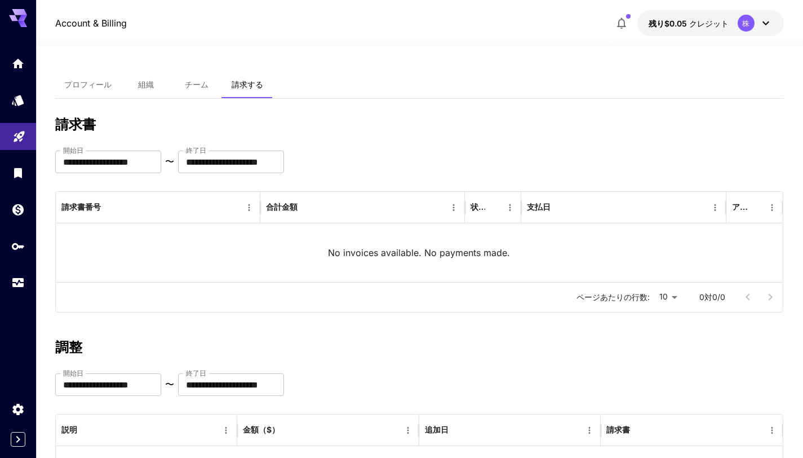
click at [143, 83] on font "組織" at bounding box center [146, 84] width 16 height 10
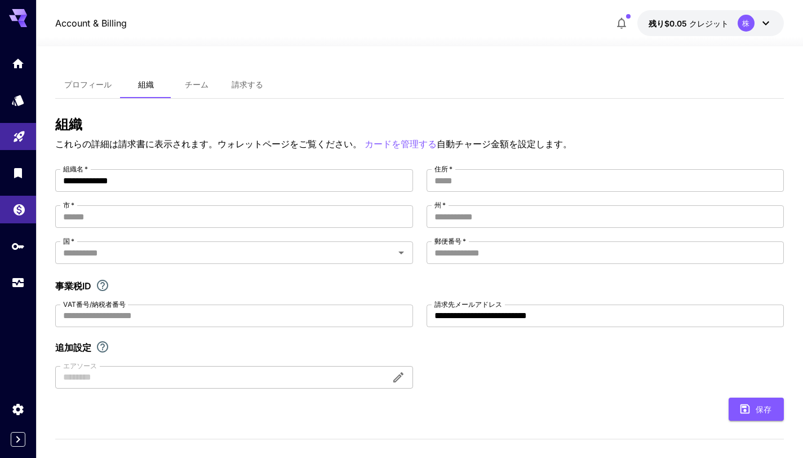
click at [20, 215] on link at bounding box center [18, 210] width 36 height 28
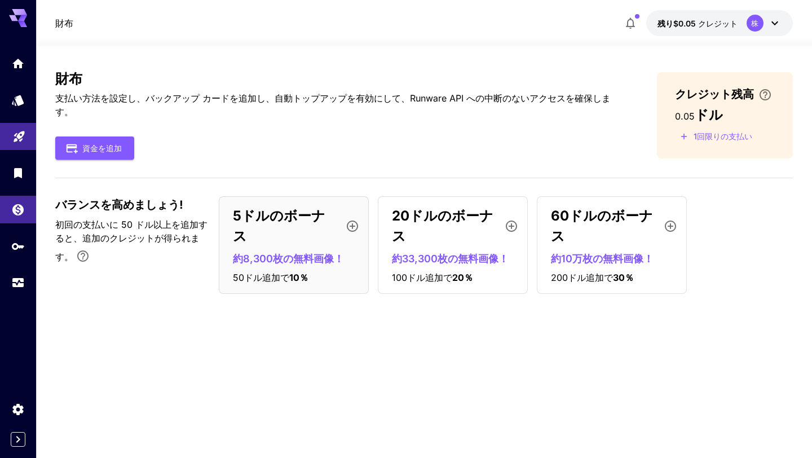
click at [347, 222] on icon "button" at bounding box center [353, 226] width 14 height 14
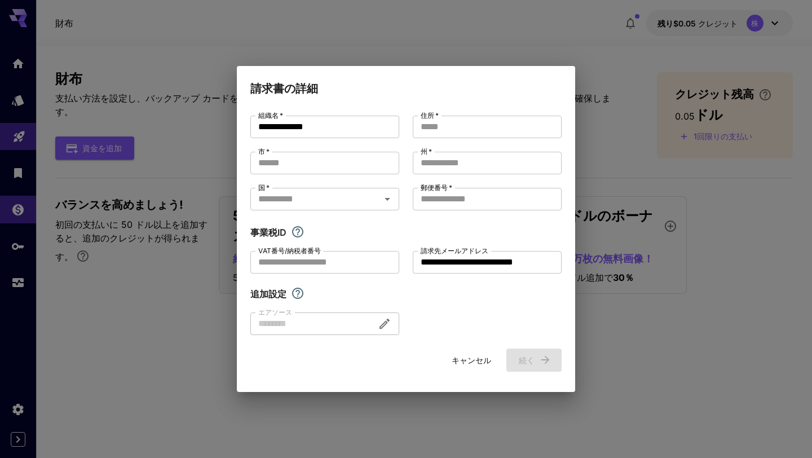
click at [539, 366] on div "キャンセル 続く" at bounding box center [405, 359] width 311 height 23
click at [541, 364] on div "キャンセル 続く" at bounding box center [405, 359] width 311 height 23
click at [479, 354] on font "キャンセル" at bounding box center [471, 360] width 39 height 14
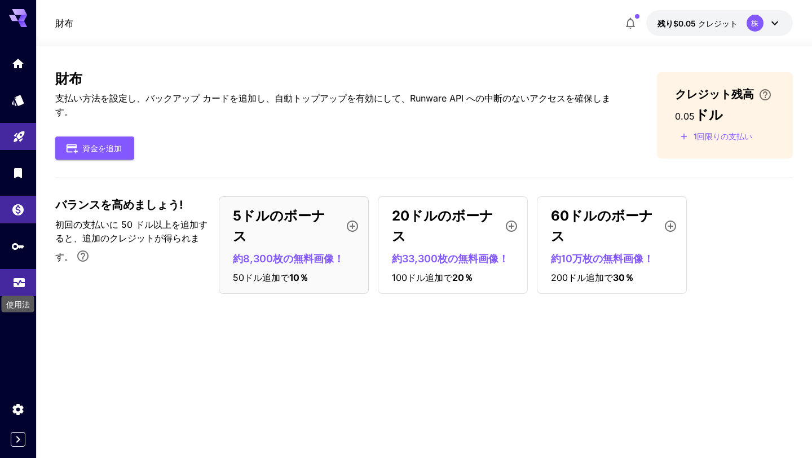
click at [20, 283] on icon "使用法" at bounding box center [19, 281] width 11 height 6
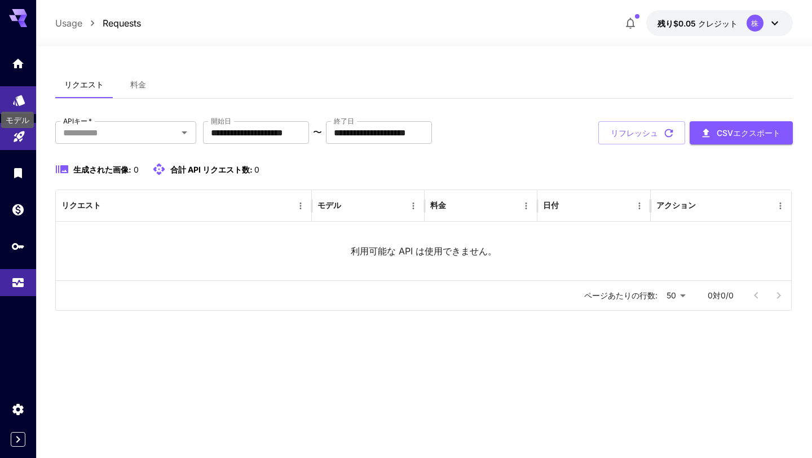
click at [21, 96] on icon "モデル" at bounding box center [19, 96] width 12 height 11
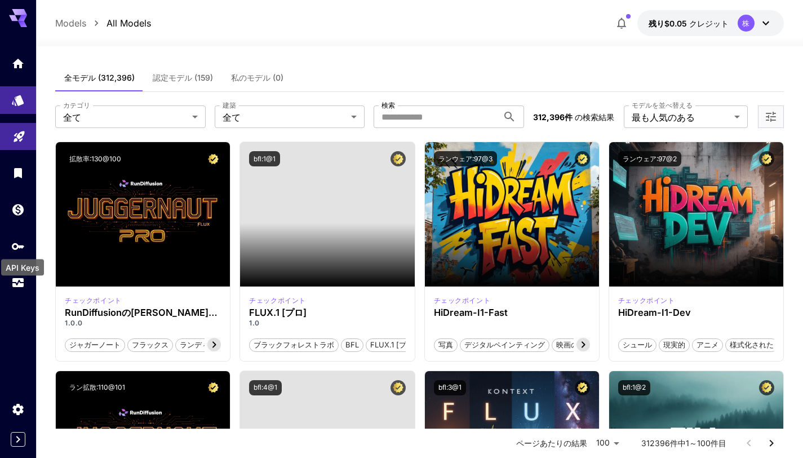
click at [21, 251] on div "API Keys" at bounding box center [22, 263] width 45 height 25
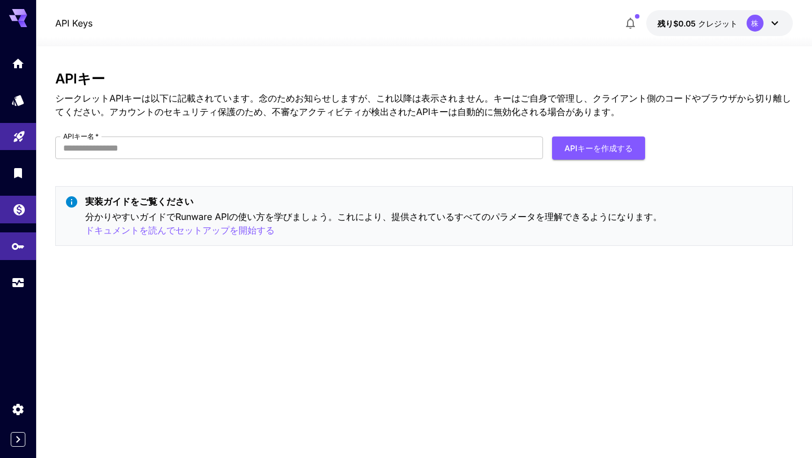
click at [25, 221] on link at bounding box center [18, 210] width 36 height 28
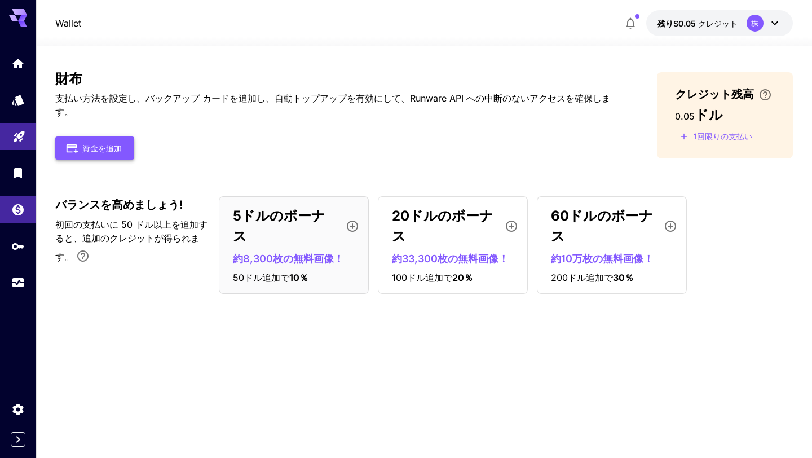
click at [131, 145] on button "資金を追加" at bounding box center [94, 147] width 79 height 23
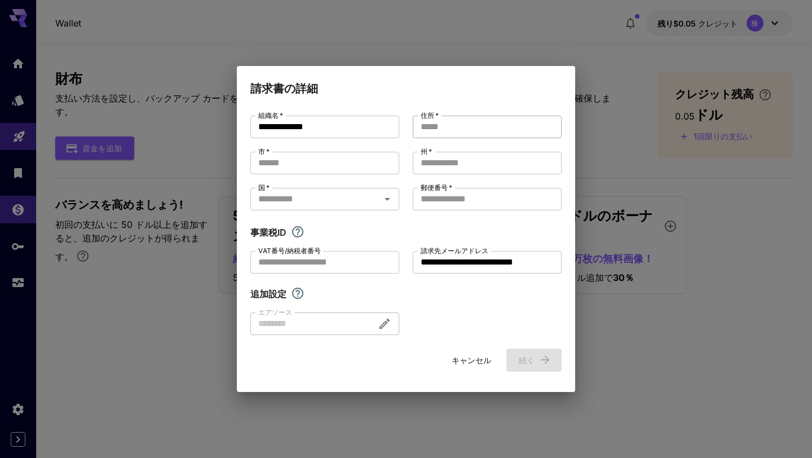
click at [481, 117] on input "住所   *" at bounding box center [487, 127] width 149 height 23
click at [468, 131] on input "住所   *" at bounding box center [487, 127] width 149 height 23
click at [503, 48] on div "**********" at bounding box center [406, 229] width 812 height 458
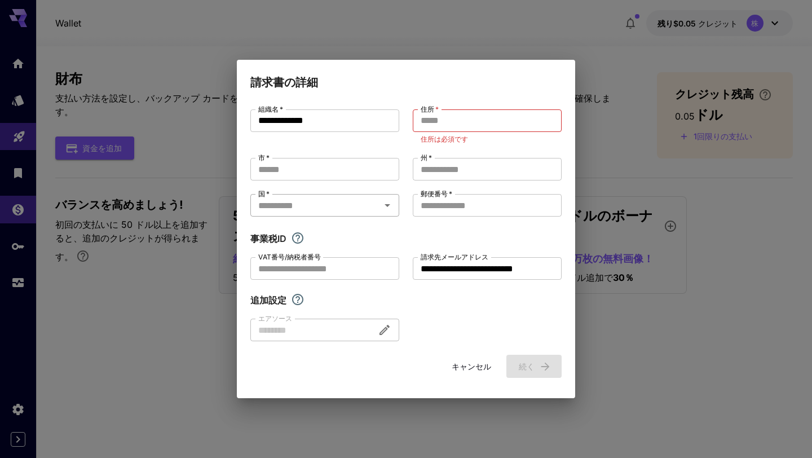
click at [380, 206] on button "開ける" at bounding box center [387, 205] width 16 height 16
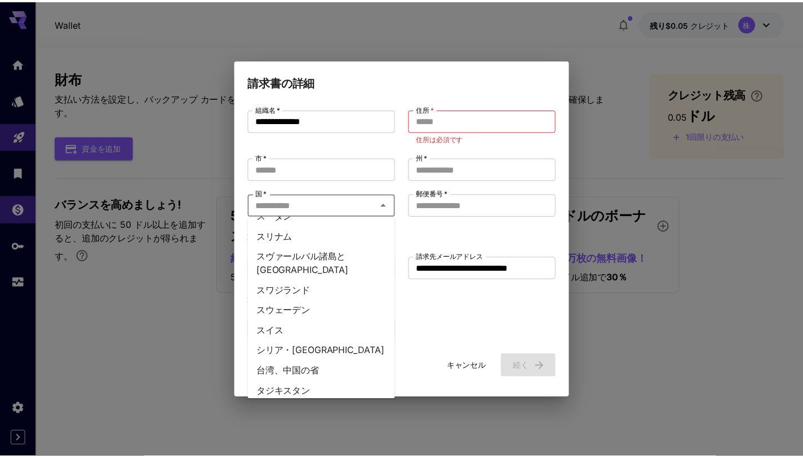
scroll to position [4428, 0]
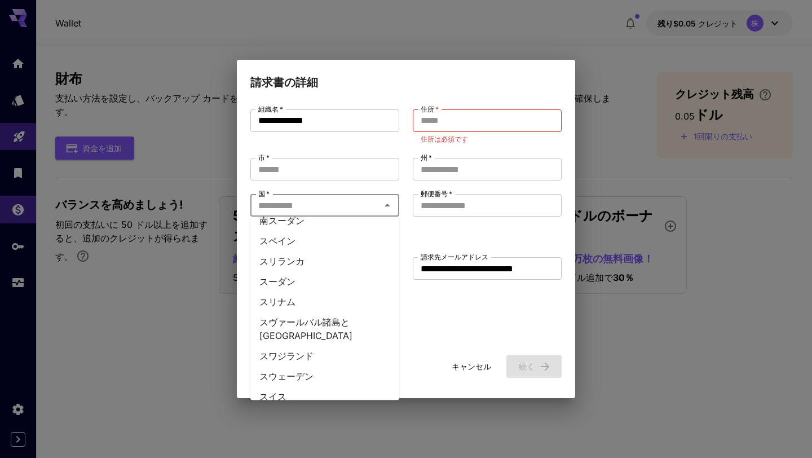
click at [448, 326] on div "**********" at bounding box center [405, 225] width 311 height 232
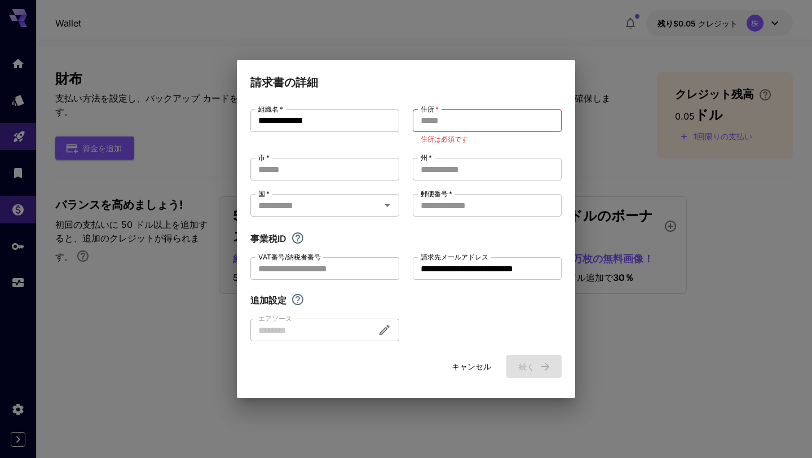
click at [625, 351] on div "**********" at bounding box center [406, 229] width 812 height 458
click at [612, 362] on div "**********" at bounding box center [406, 229] width 812 height 458
click at [486, 364] on font "キャンセル" at bounding box center [471, 366] width 39 height 10
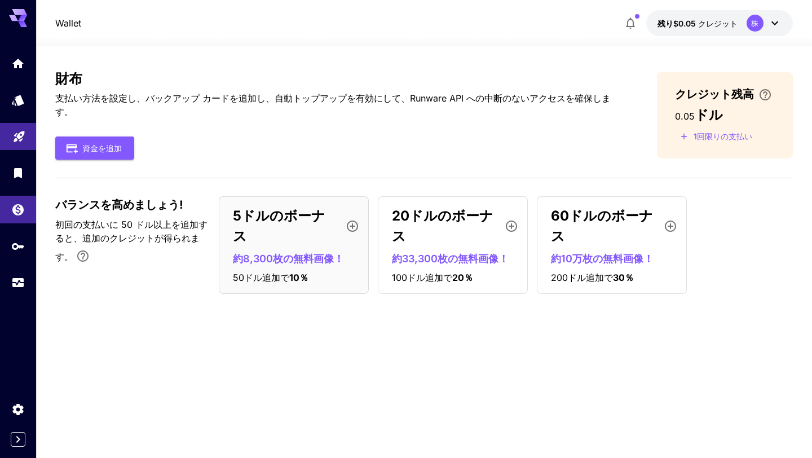
click at [630, 33] on div at bounding box center [424, 40] width 776 height 14
click at [630, 25] on icon "button" at bounding box center [630, 23] width 14 height 14
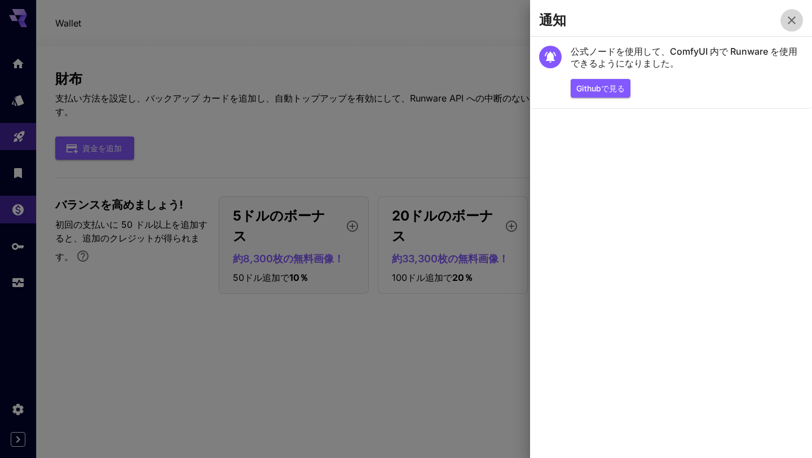
click at [794, 20] on icon "button" at bounding box center [792, 21] width 14 height 14
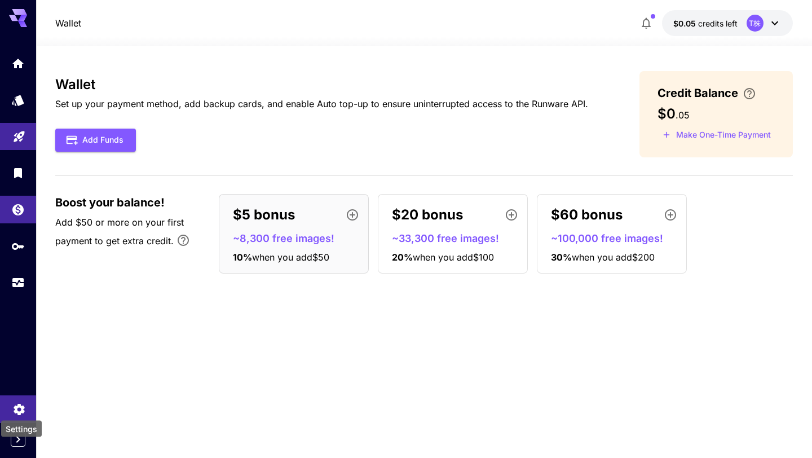
click at [19, 405] on icon "Settings" at bounding box center [19, 406] width 14 height 14
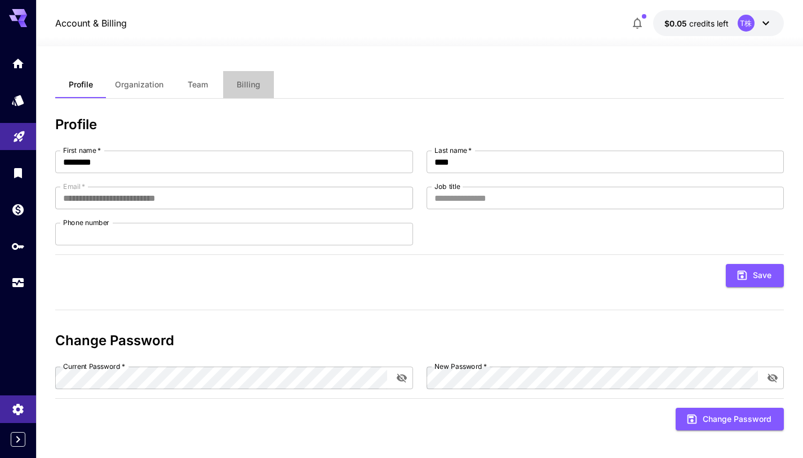
click at [240, 80] on span "Billing" at bounding box center [249, 84] width 24 height 10
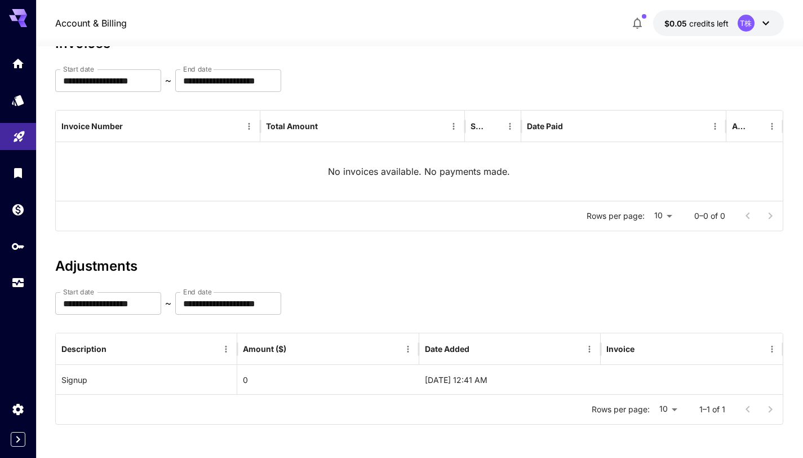
scroll to position [82, 0]
click at [700, 22] on span "credits left" at bounding box center [708, 24] width 39 height 10
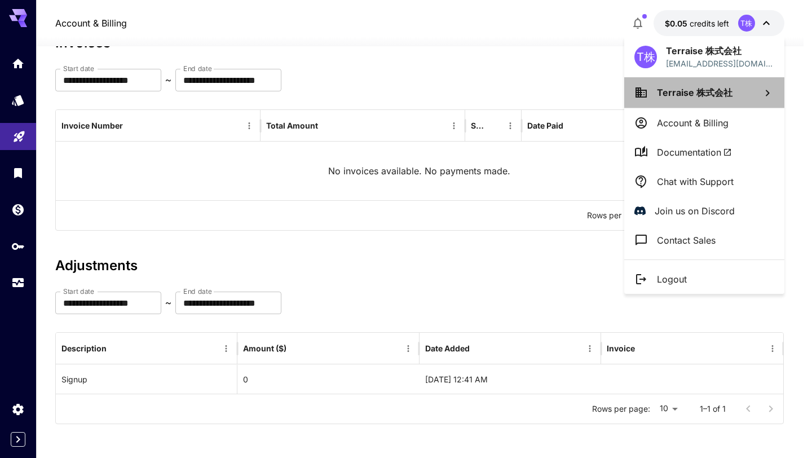
click at [764, 95] on icon at bounding box center [767, 93] width 14 height 14
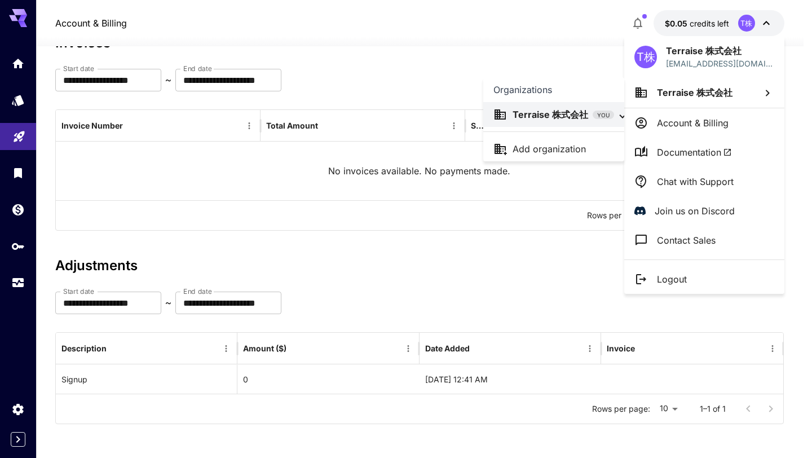
click at [763, 95] on div at bounding box center [406, 229] width 812 height 458
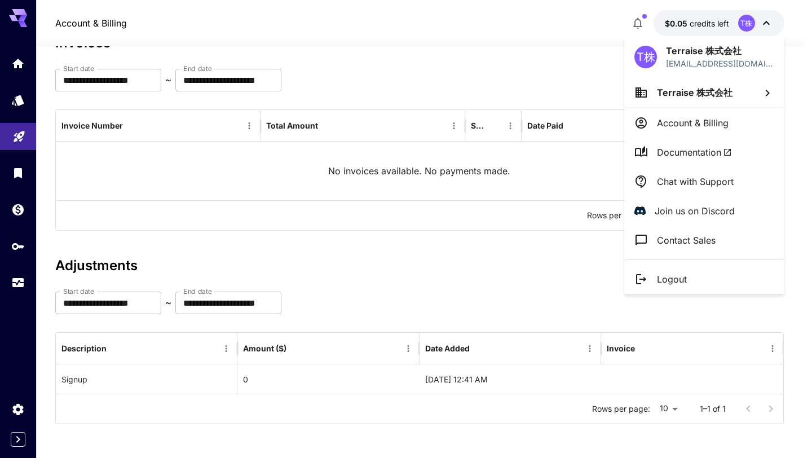
click at [750, 24] on div at bounding box center [406, 229] width 812 height 458
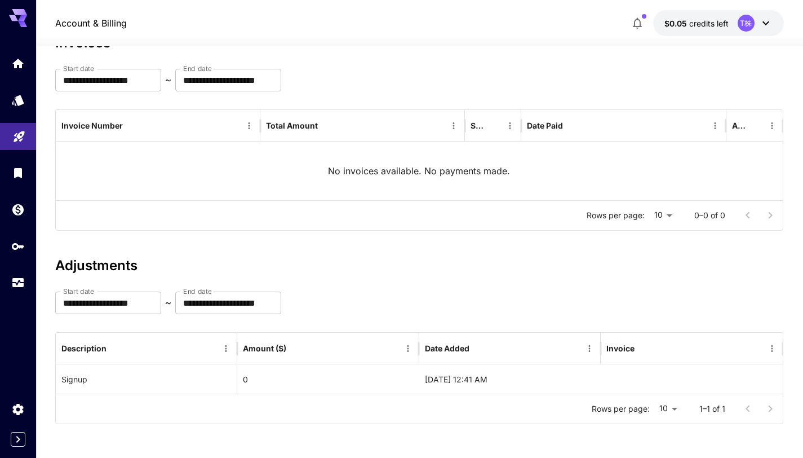
click at [750, 24] on div "T株" at bounding box center [746, 23] width 17 height 17
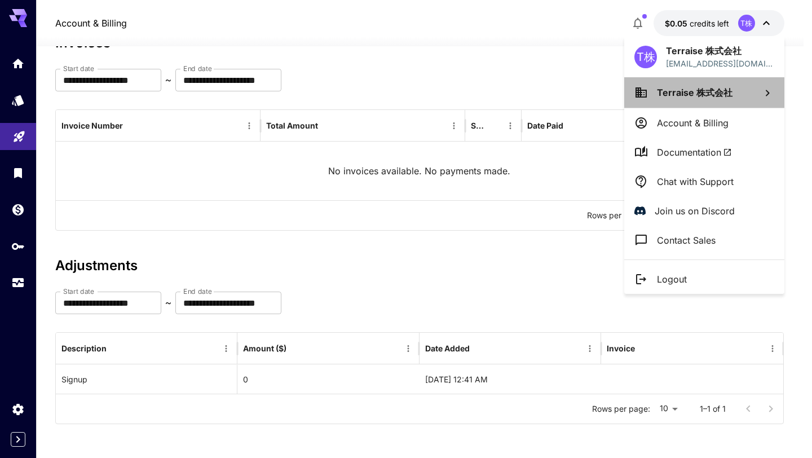
click at [738, 83] on li "Terraise 株式会社" at bounding box center [704, 92] width 160 height 30
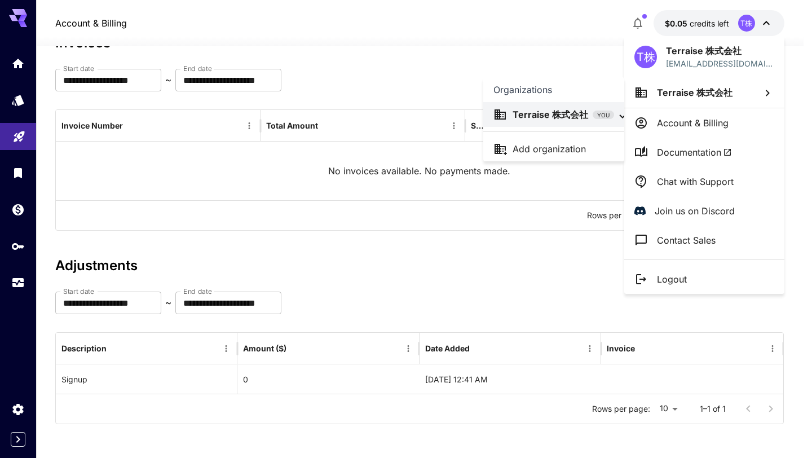
click at [574, 117] on p "Terraise 株式会社" at bounding box center [550, 115] width 76 height 14
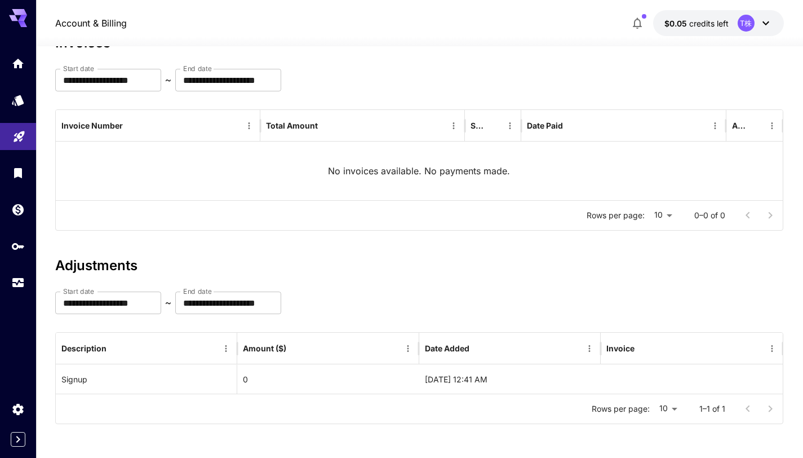
click at [732, 15] on button "$0.05 credits left T株" at bounding box center [718, 23] width 131 height 26
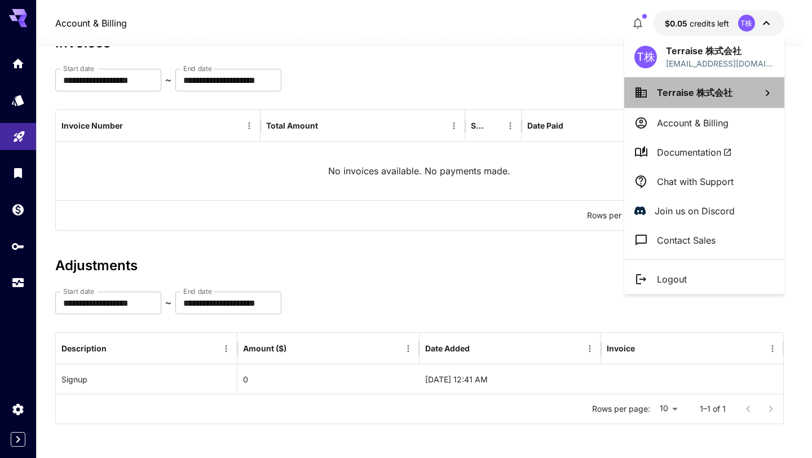
click at [679, 84] on li "Terraise 株式会社" at bounding box center [704, 92] width 160 height 30
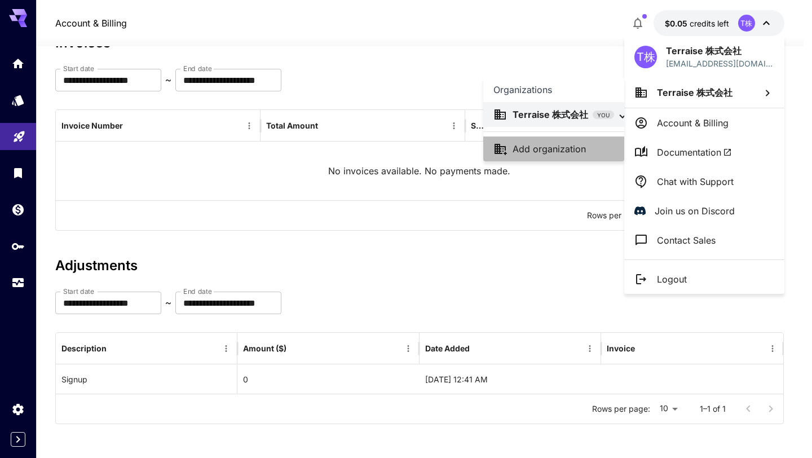
click at [577, 158] on li "Add organization" at bounding box center [553, 148] width 141 height 25
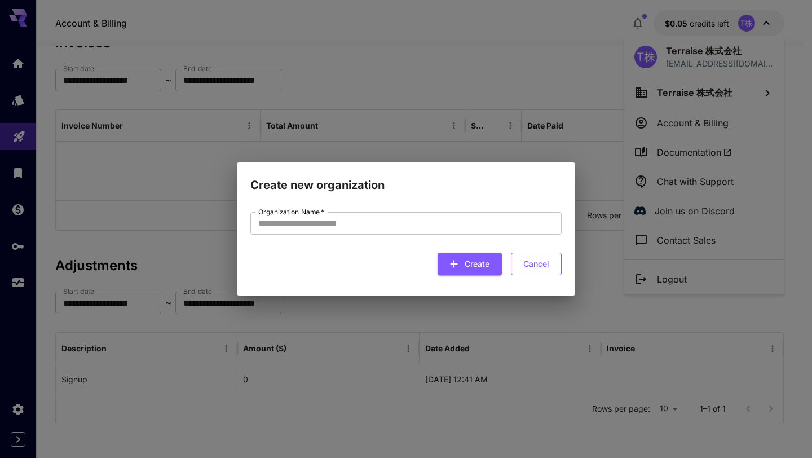
click at [542, 264] on button "Cancel" at bounding box center [536, 264] width 51 height 23
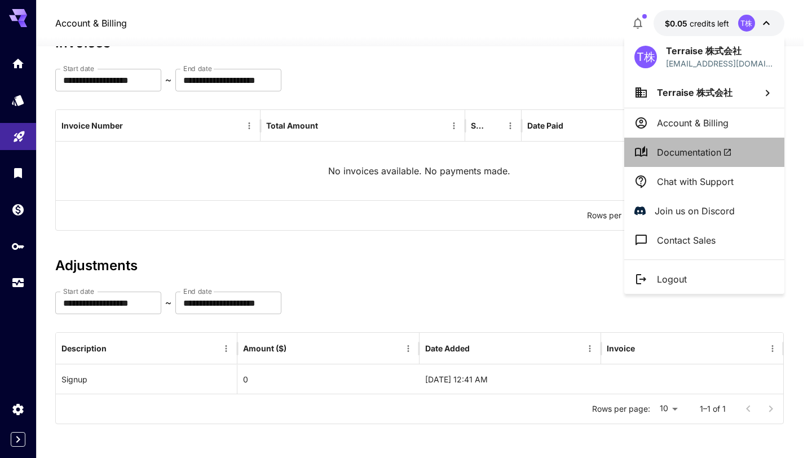
click at [711, 152] on span "Documentation" at bounding box center [694, 152] width 75 height 14
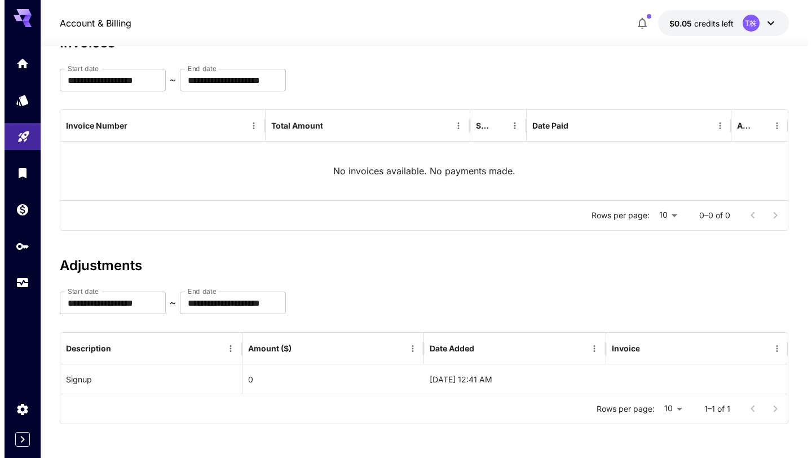
scroll to position [0, 0]
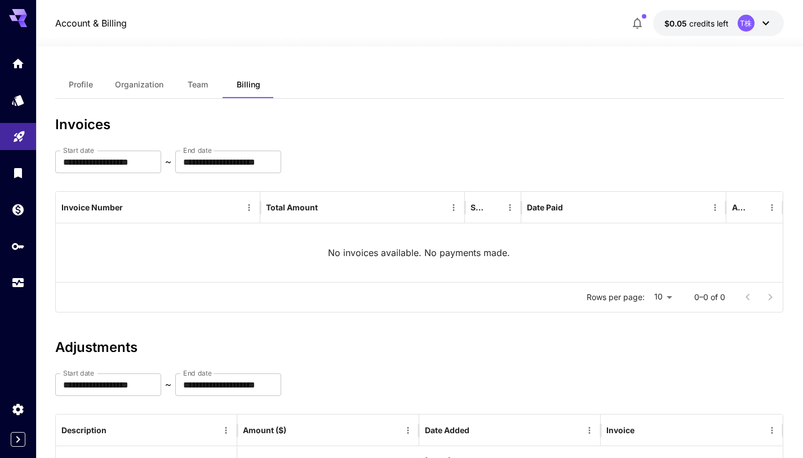
click at [780, 57] on div "**********" at bounding box center [419, 292] width 729 height 493
click at [596, 82] on div "Profile Organization Team Billing" at bounding box center [419, 85] width 729 height 28
click at [191, 90] on button "Team" at bounding box center [197, 84] width 51 height 27
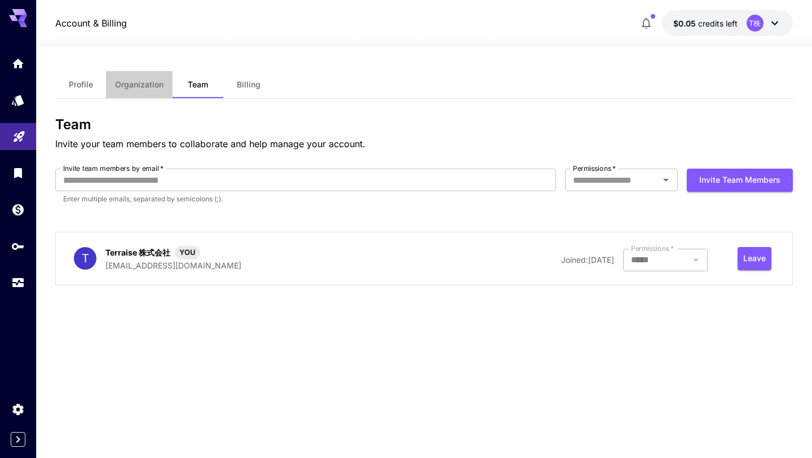
click at [152, 85] on span "Organization" at bounding box center [139, 84] width 48 height 10
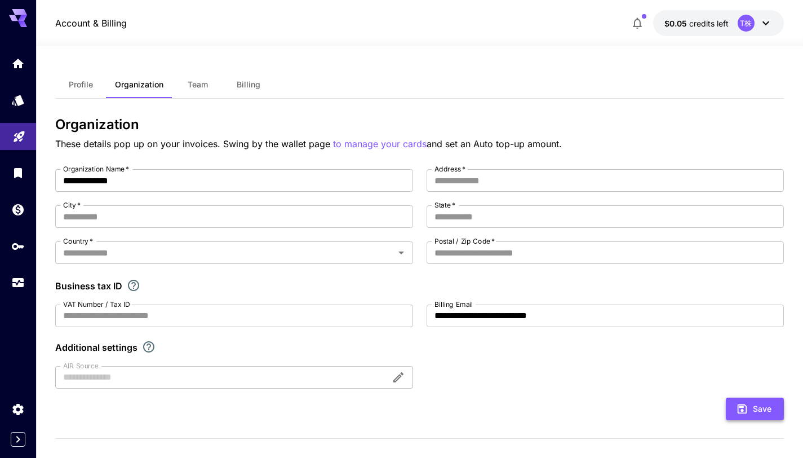
click at [740, 406] on icon "submit" at bounding box center [743, 409] width 10 height 10
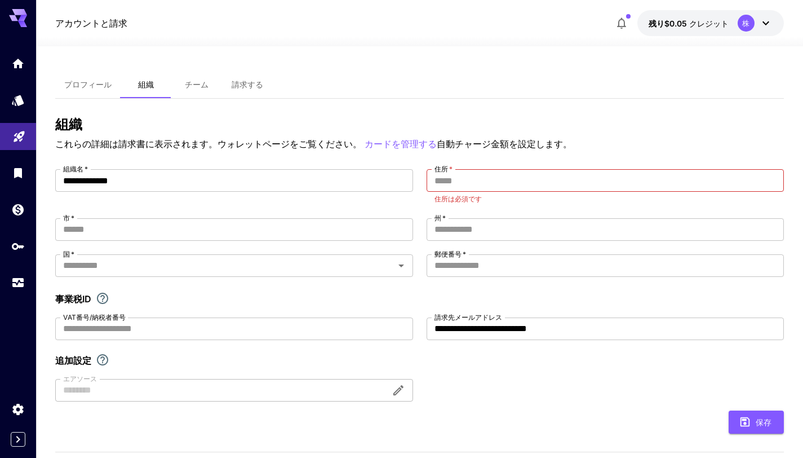
click at [547, 143] on font "自動チャージ金額を設定します。" at bounding box center [504, 143] width 135 height 11
click at [496, 182] on input "住所   *" at bounding box center [605, 180] width 357 height 23
click at [566, 117] on h3 "組織" at bounding box center [419, 125] width 729 height 16
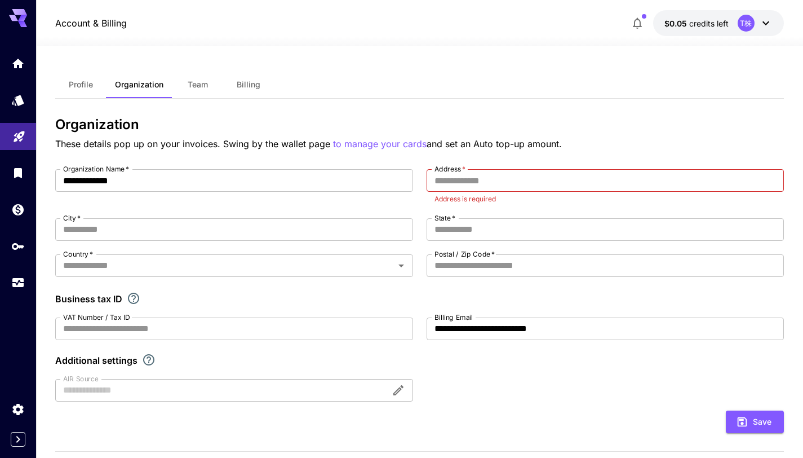
click at [511, 85] on div "Profile Organization Team Billing" at bounding box center [419, 85] width 729 height 28
click at [21, 437] on icon "Collapse sidebar" at bounding box center [18, 439] width 14 height 14
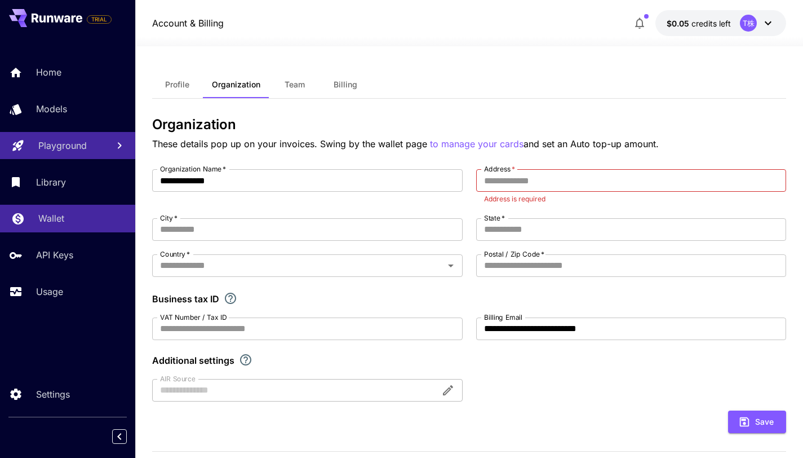
click at [60, 210] on link "Wallet" at bounding box center [67, 219] width 135 height 28
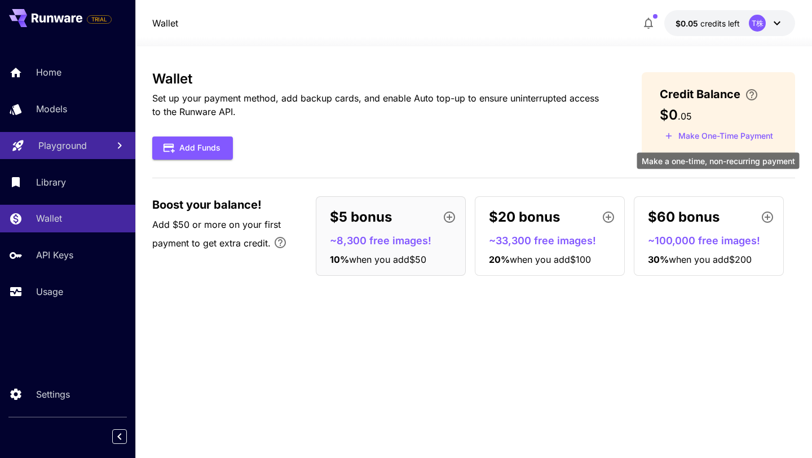
click at [669, 140] on icon "Make a one-time, non-recurring payment" at bounding box center [668, 136] width 10 height 10
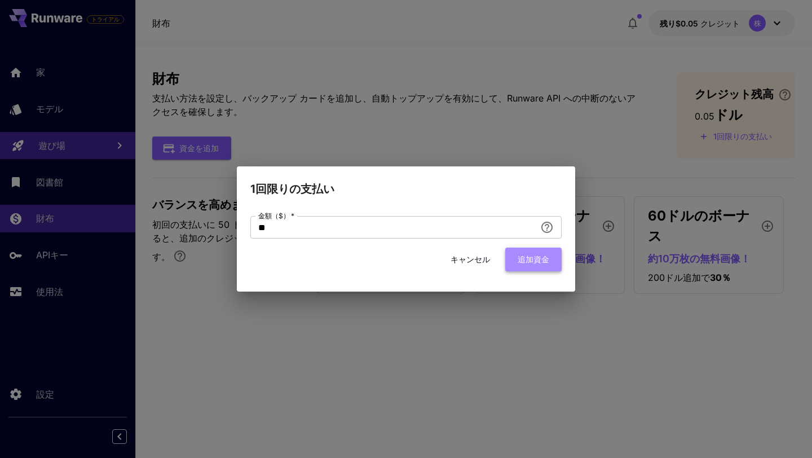
click at [532, 265] on font "追加資金" at bounding box center [533, 259] width 32 height 14
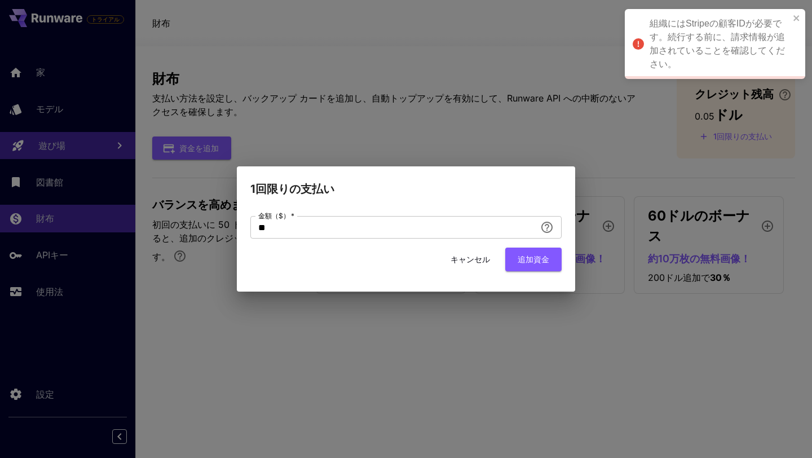
click at [791, 19] on div "組織にはStripeの顧客IDが必要です。続行する前に、請求情報が追加されていることを確認してください。" at bounding box center [710, 44] width 163 height 61
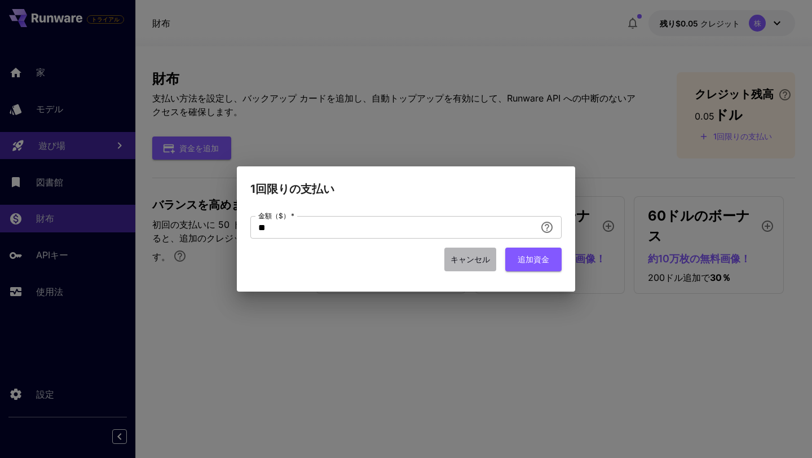
click at [470, 265] on font "キャンセル" at bounding box center [469, 259] width 39 height 14
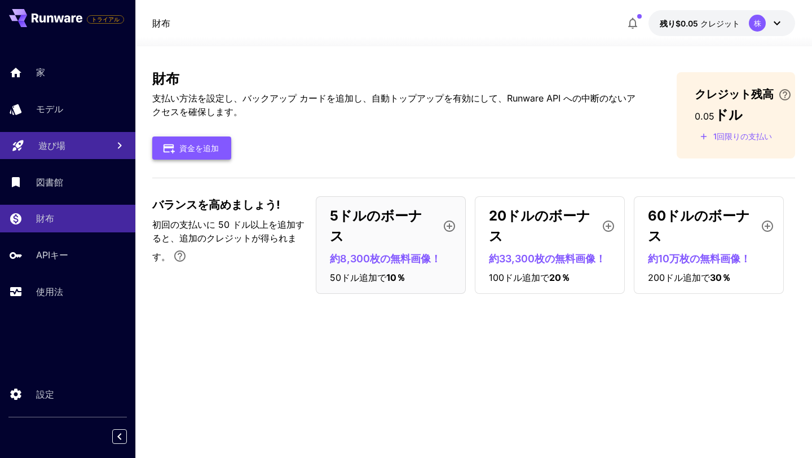
click at [199, 149] on font "資金を追加" at bounding box center [198, 148] width 39 height 10
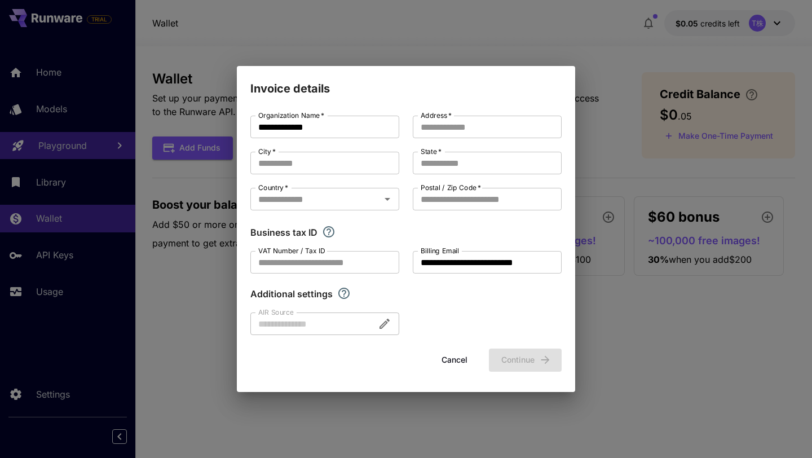
click at [458, 362] on button "Cancel" at bounding box center [454, 359] width 51 height 23
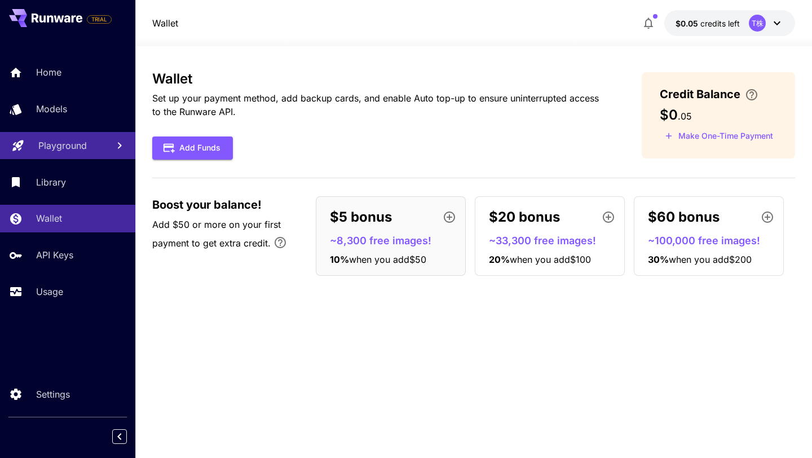
click at [778, 20] on icon at bounding box center [777, 23] width 14 height 14
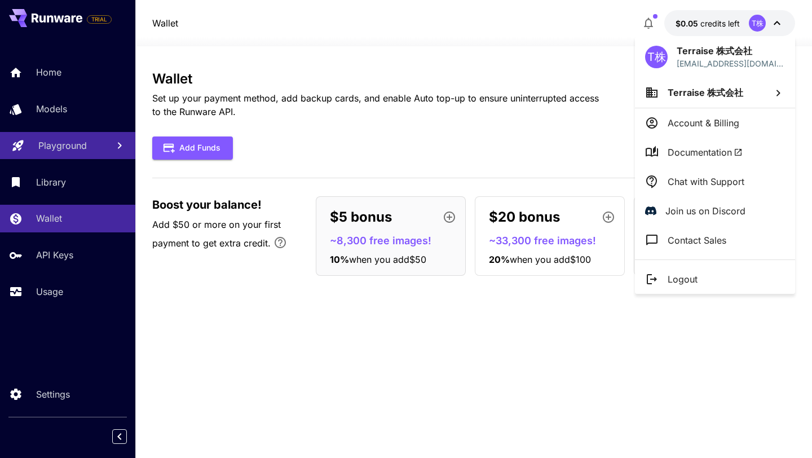
click at [720, 126] on p "Account & Billing" at bounding box center [703, 123] width 72 height 14
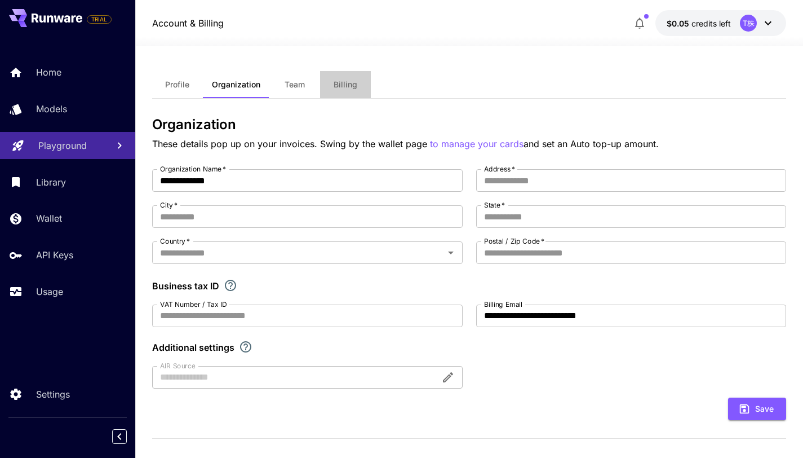
click at [340, 94] on button "Billing" at bounding box center [345, 84] width 51 height 27
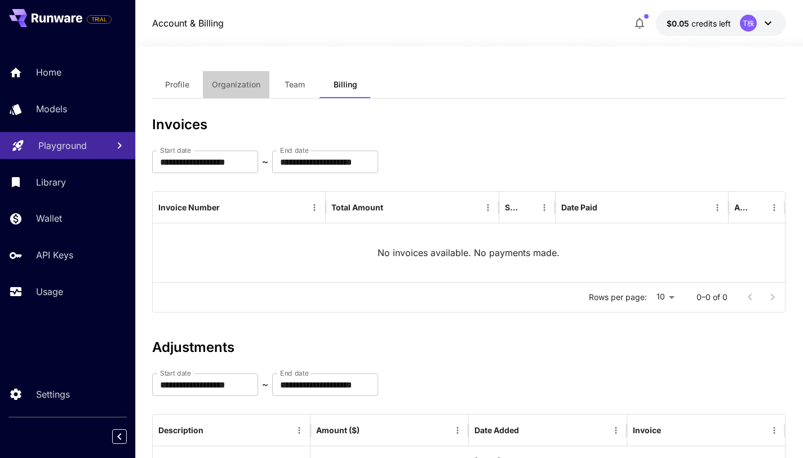
click at [255, 88] on span "Organization" at bounding box center [236, 84] width 48 height 10
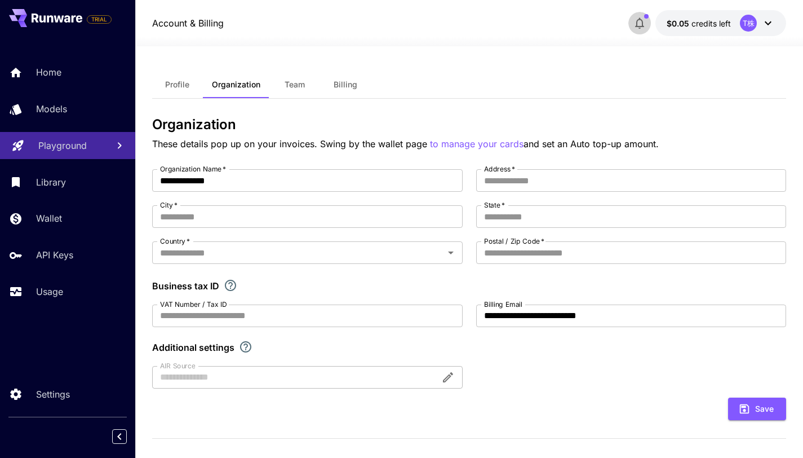
click at [638, 29] on icon "button" at bounding box center [640, 23] width 14 height 14
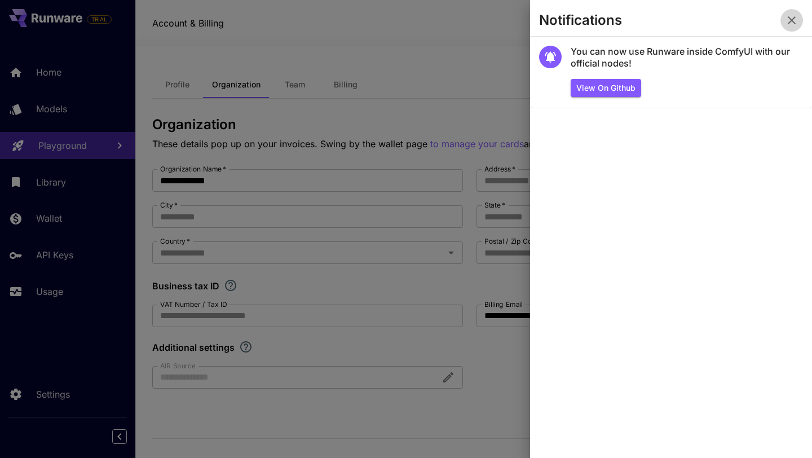
click at [789, 25] on icon "button" at bounding box center [792, 21] width 14 height 14
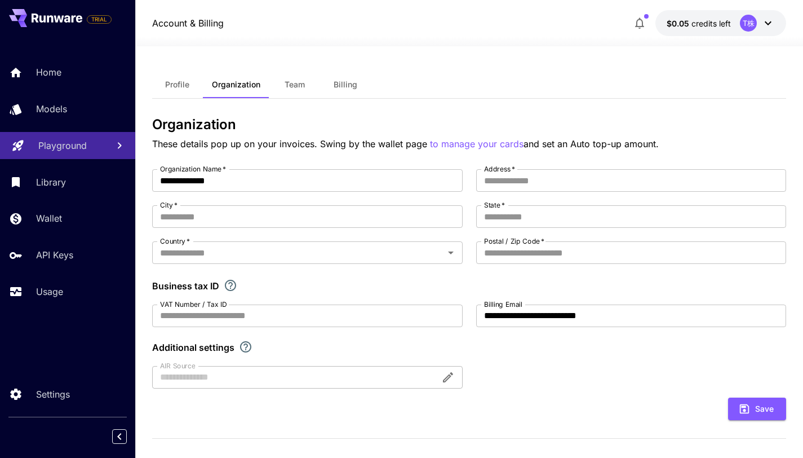
click at [766, 25] on icon at bounding box center [769, 23] width 14 height 14
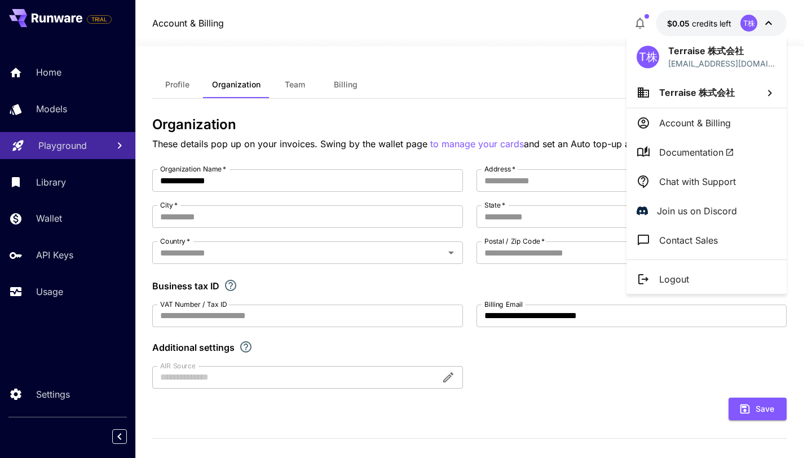
click at [583, 93] on div at bounding box center [406, 229] width 812 height 458
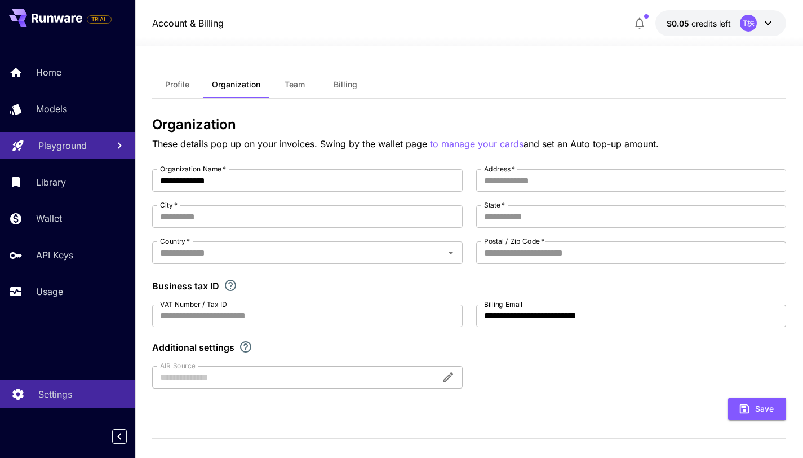
click at [59, 404] on link "Settings" at bounding box center [67, 394] width 135 height 28
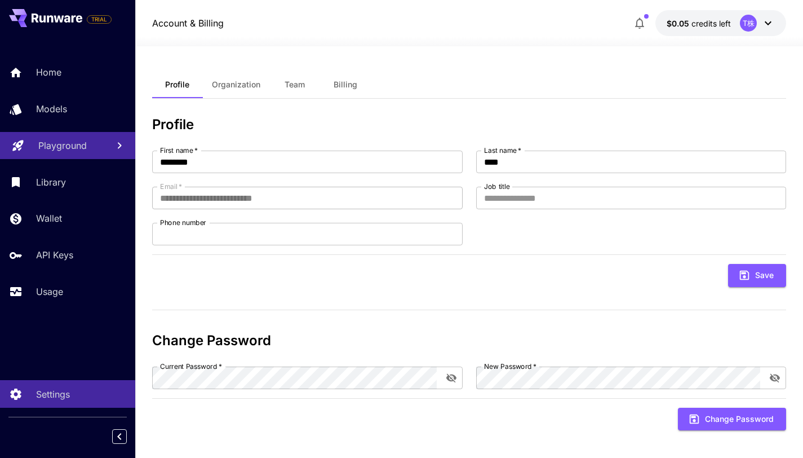
click at [768, 24] on icon at bounding box center [768, 23] width 7 height 4
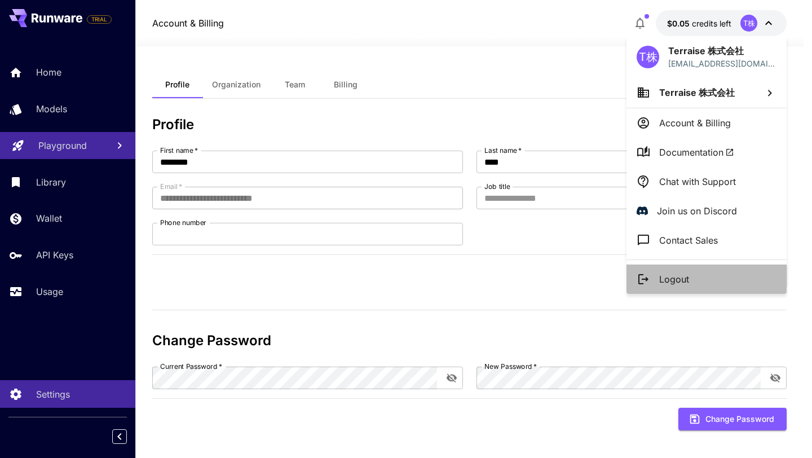
click at [694, 283] on li "Logout" at bounding box center [706, 278] width 160 height 29
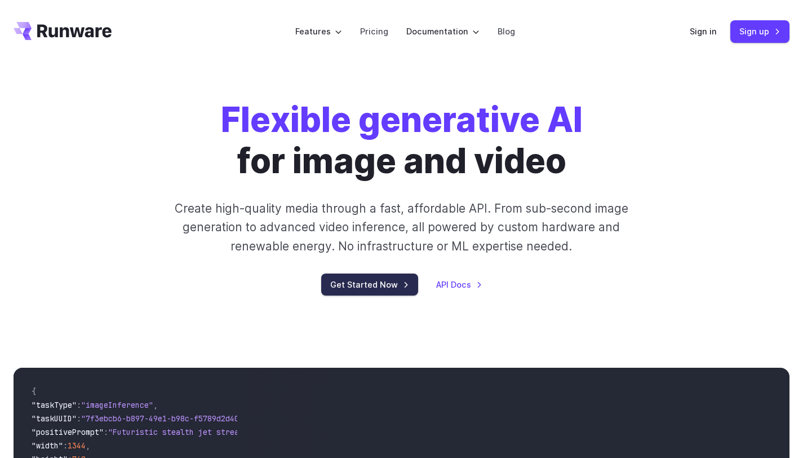
click at [372, 287] on link "Get Started Now" at bounding box center [369, 284] width 97 height 22
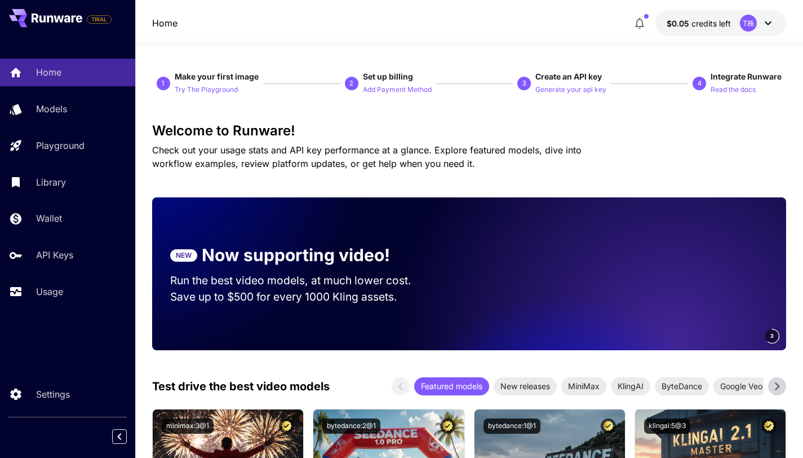
click at [767, 26] on icon at bounding box center [769, 23] width 14 height 14
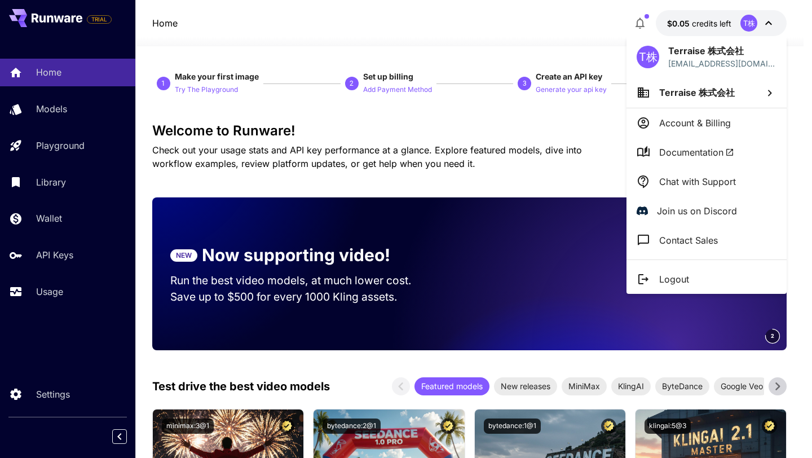
click at [767, 26] on div at bounding box center [406, 229] width 812 height 458
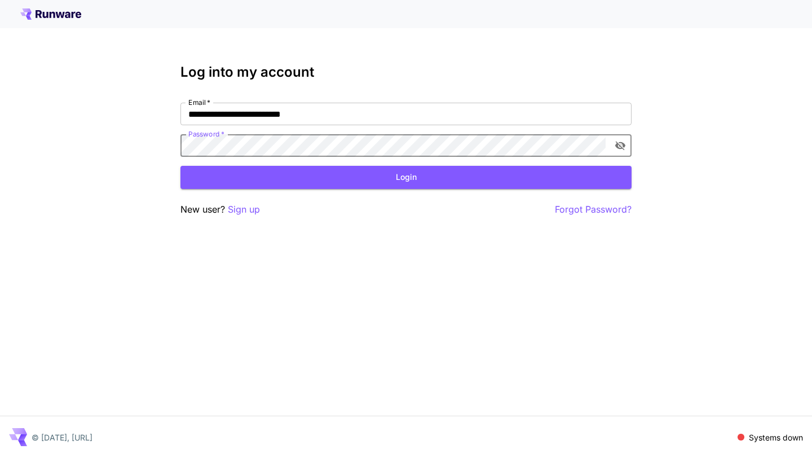
click at [621, 145] on icon "toggle password visibility" at bounding box center [619, 145] width 11 height 11
click at [178, 145] on div "**********" at bounding box center [406, 229] width 812 height 458
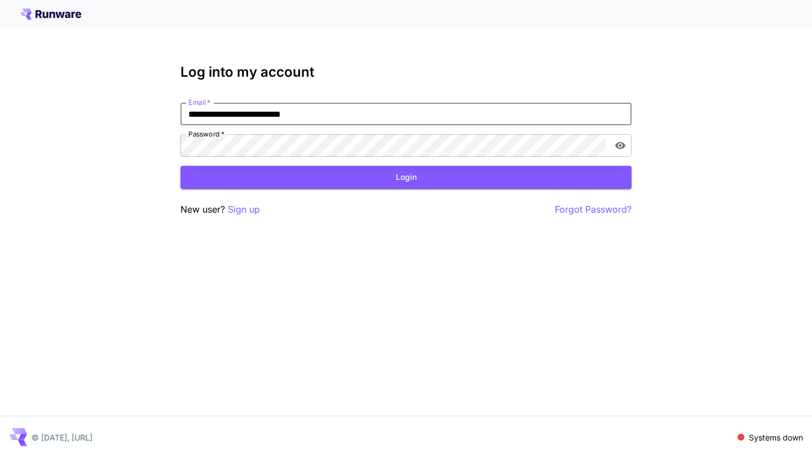
drag, startPoint x: 328, startPoint y: 112, endPoint x: 182, endPoint y: 113, distance: 146.6
click at [182, 113] on input "**********" at bounding box center [405, 114] width 451 height 23
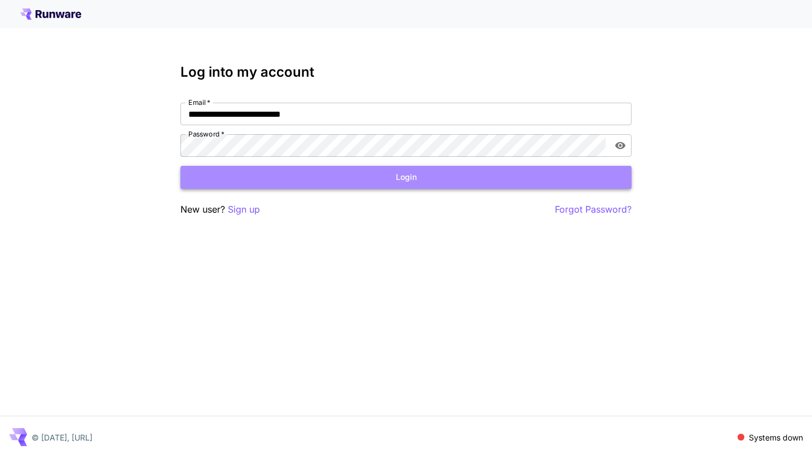
click at [467, 181] on button "Login" at bounding box center [405, 177] width 451 height 23
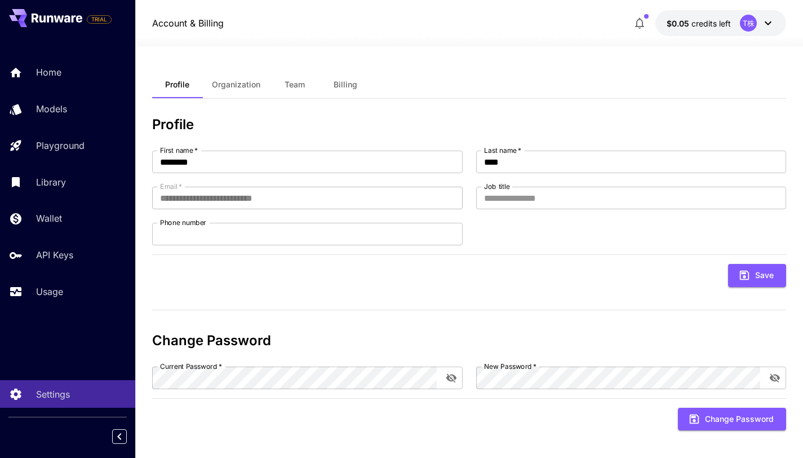
click at [773, 24] on icon at bounding box center [769, 23] width 14 height 14
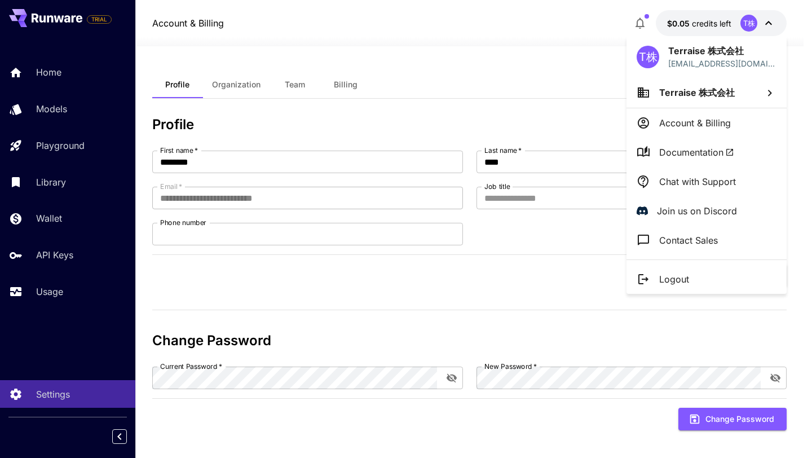
click at [674, 180] on p "Chat with Support" at bounding box center [697, 182] width 77 height 14
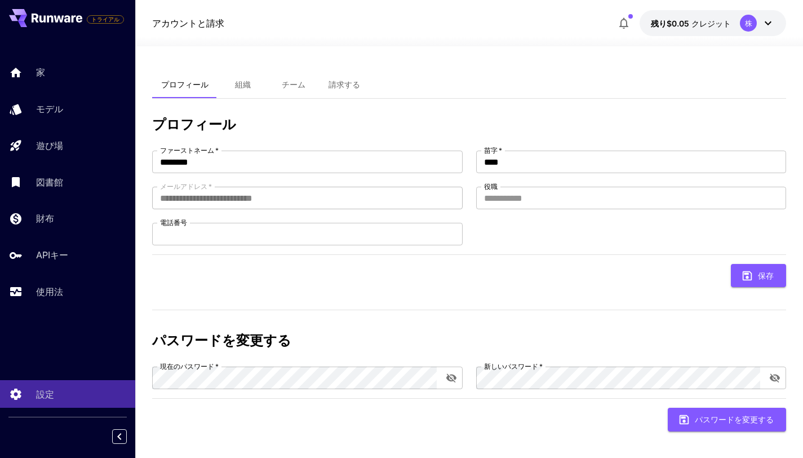
scroll to position [7, 0]
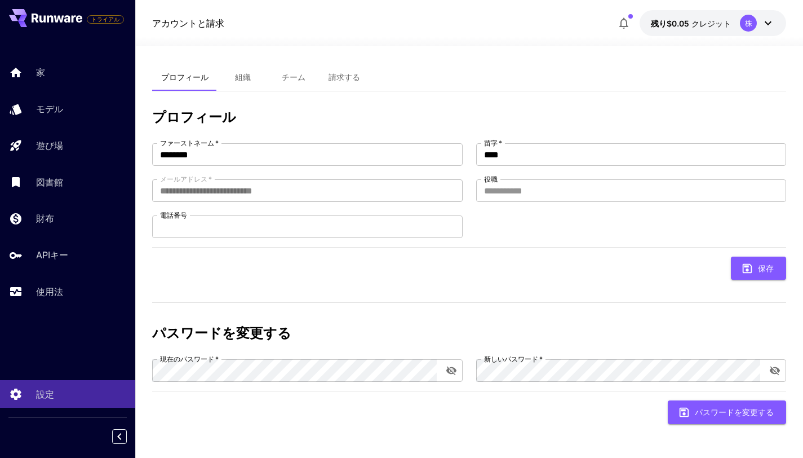
click at [431, 32] on div "アカウントと請求 残り$0.05 クレジット 株" at bounding box center [469, 23] width 635 height 26
click at [476, 296] on div "**********" at bounding box center [469, 271] width 635 height 324
click at [237, 73] on font "組織" at bounding box center [243, 77] width 16 height 10
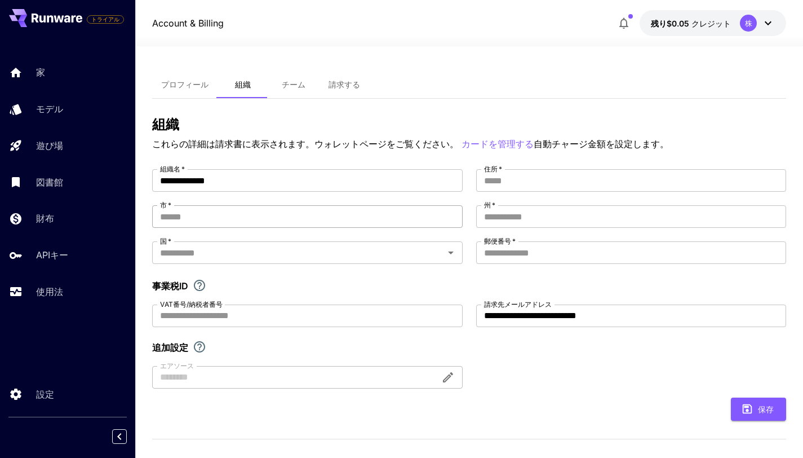
click at [312, 215] on input "市   *" at bounding box center [307, 216] width 311 height 23
click at [547, 249] on div "**********" at bounding box center [469, 278] width 635 height 219
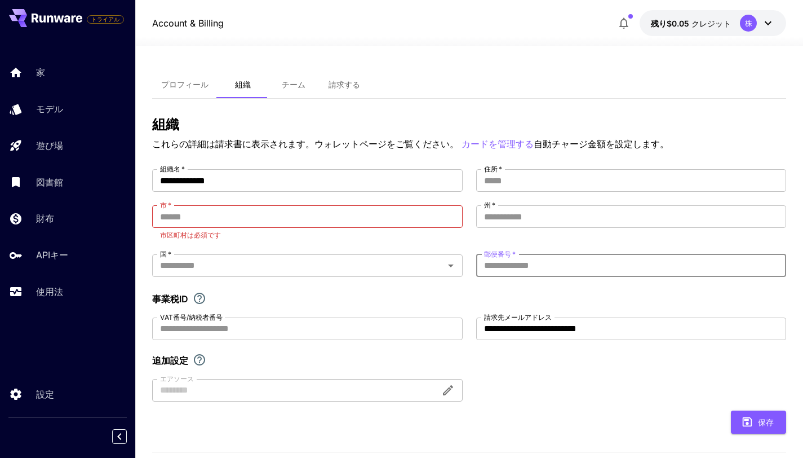
click at [658, 65] on div "**********" at bounding box center [469, 374] width 635 height 656
